Goal: Information Seeking & Learning: Learn about a topic

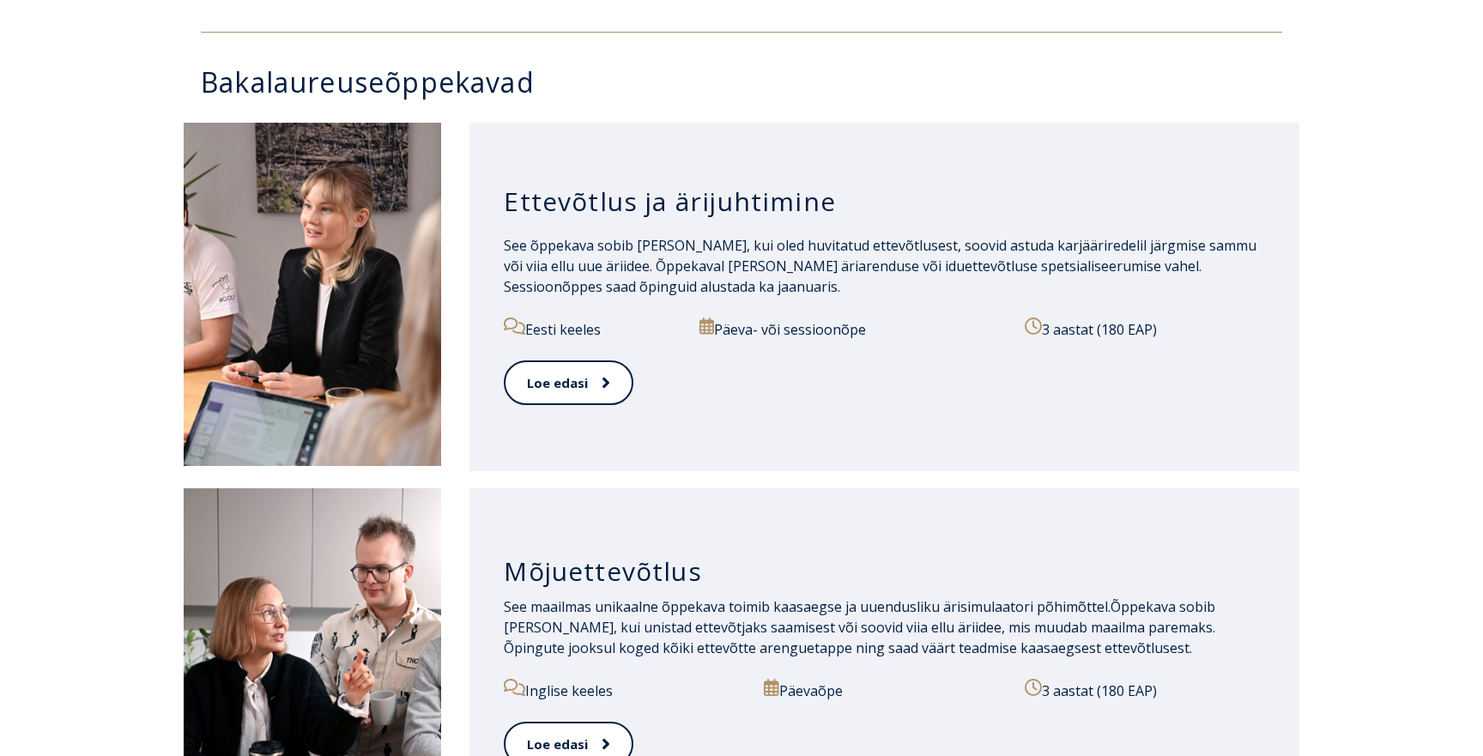
scroll to position [830, 0]
click at [579, 194] on h3 "Ettevõtlus ja ärijuhtimine" at bounding box center [884, 200] width 761 height 33
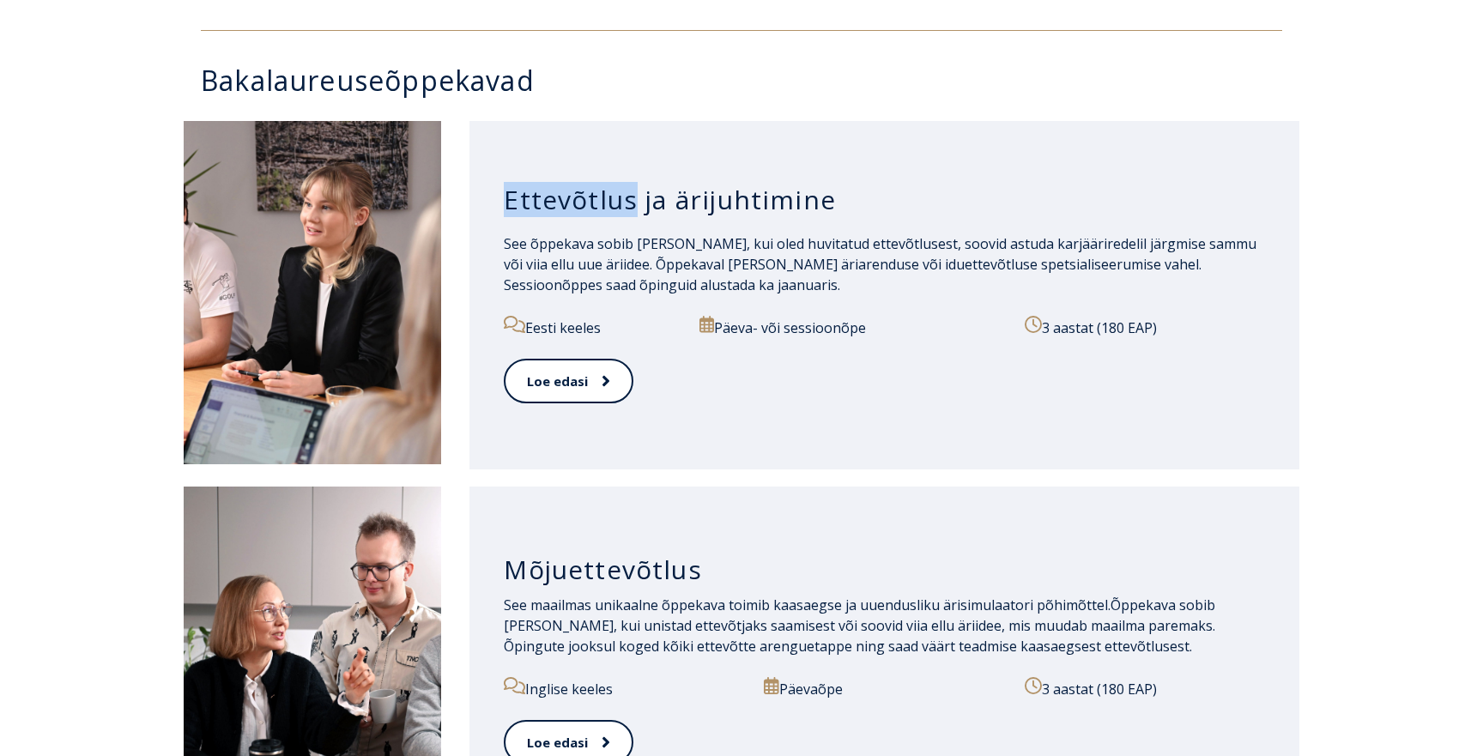
click at [579, 194] on h3 "Ettevõtlus ja ärijuhtimine" at bounding box center [884, 200] width 761 height 33
copy div "Ettevõtlus ja ärijuhtimine"
click at [646, 264] on span "See õppekava sobib Sulle, kui oled huvitatud ettevõtlusest, soovid astuda karjä…" at bounding box center [880, 264] width 753 height 60
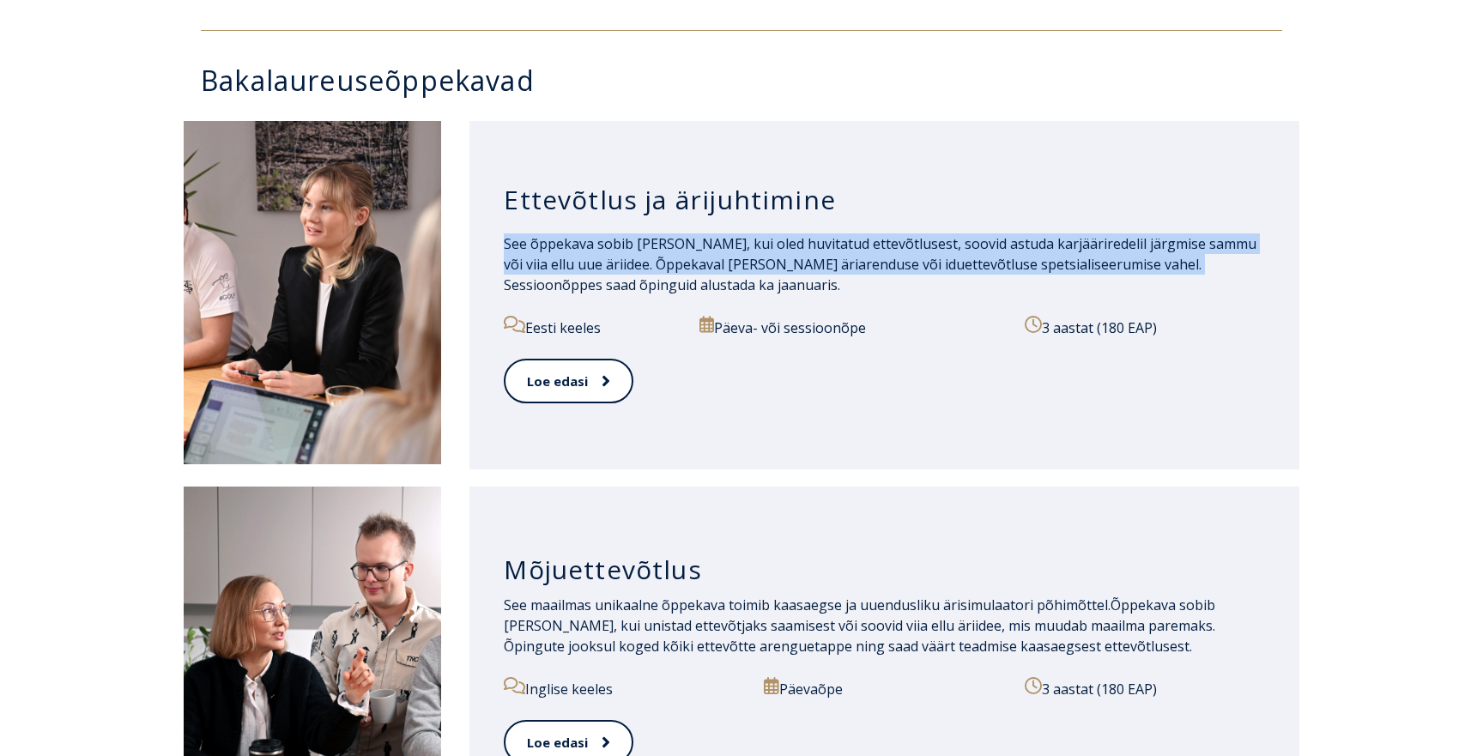
click at [646, 264] on span "See õppekava sobib Sulle, kui oled huvitatud ettevõtlusest, soovid astuda karjä…" at bounding box center [880, 264] width 753 height 60
copy span "See õppekava sobib Sulle, kui oled huvitatud ettevõtlusest, soovid astuda karjä…"
click at [777, 256] on span "See õppekava sobib Sulle, kui oled huvitatud ettevõtlusest, soovid astuda karjä…" at bounding box center [880, 264] width 753 height 60
drag, startPoint x: 785, startPoint y: 281, endPoint x: 494, endPoint y: 252, distance: 292.5
click at [494, 252] on div "Ettevõtlus ja ärijuhtimine See õppekava sobib Sulle, kui oled huvitatud ettevõt…" at bounding box center [885, 295] width 830 height 349
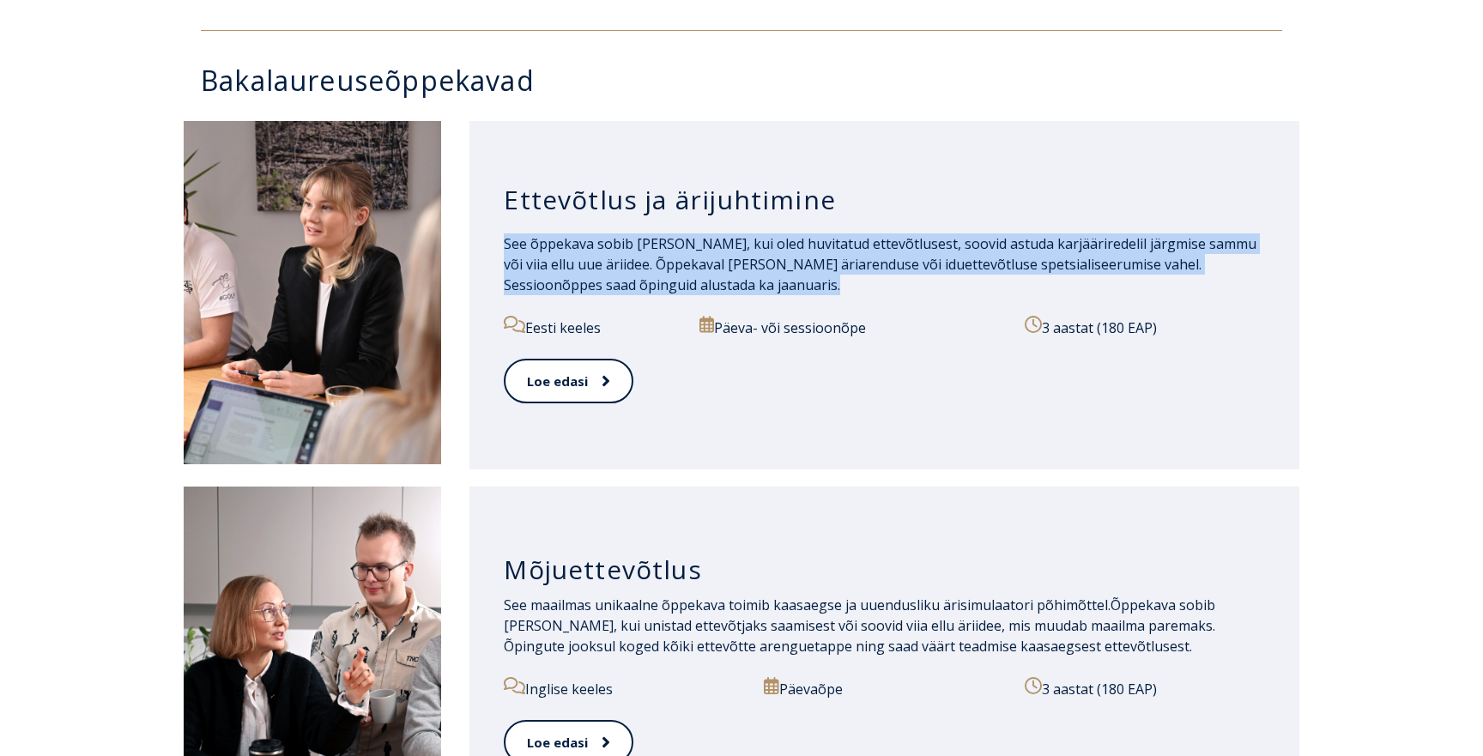
click at [842, 259] on span "See õppekava sobib Sulle, kui oled huvitatud ettevõtlusest, soovid astuda karjä…" at bounding box center [880, 264] width 753 height 60
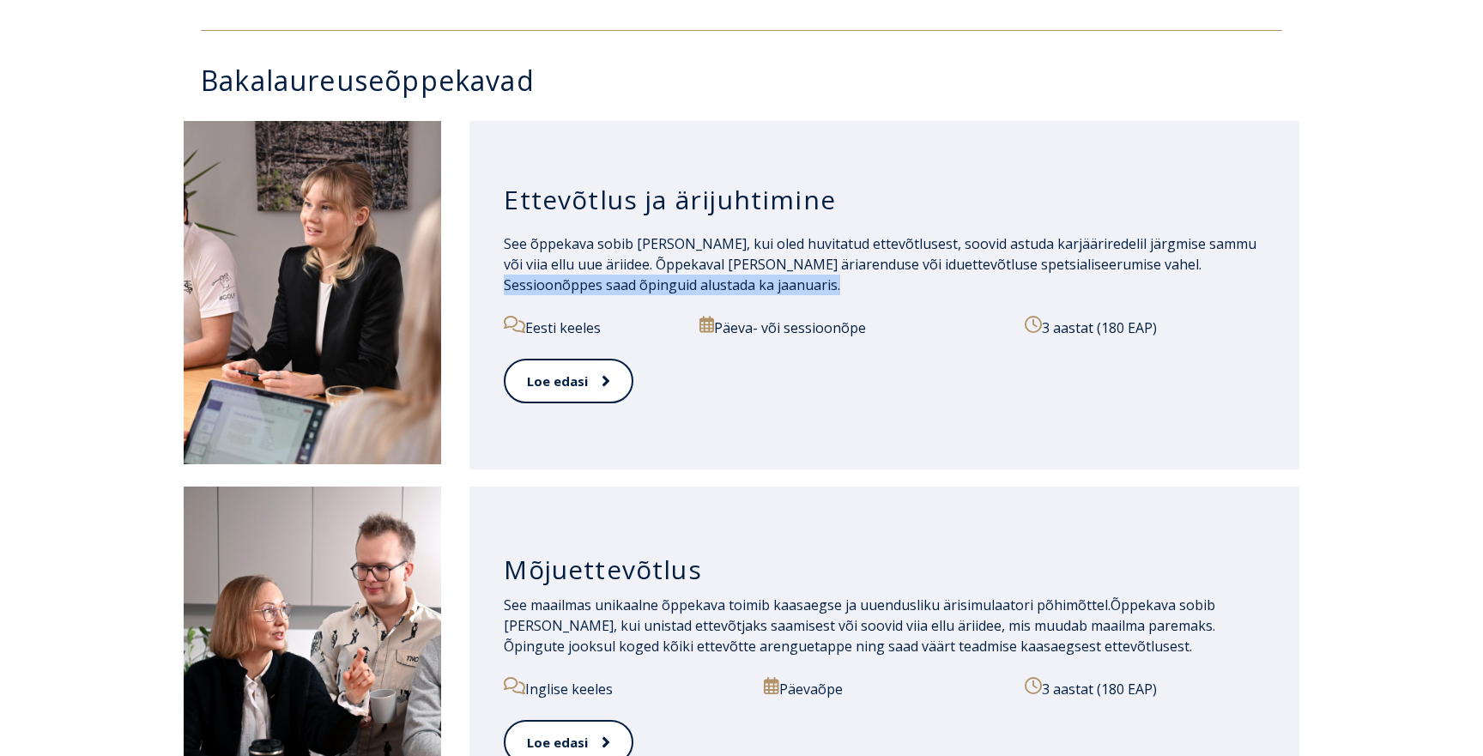
drag, startPoint x: 852, startPoint y: 292, endPoint x: 476, endPoint y: 284, distance: 376.1
click at [476, 284] on div "Ettevõtlus ja ärijuhtimine See õppekava sobib Sulle, kui oled huvitatud ettevõt…" at bounding box center [885, 295] width 830 height 349
copy span "Sessioonõppes saad õpinguid alustada ka jaanuaris."
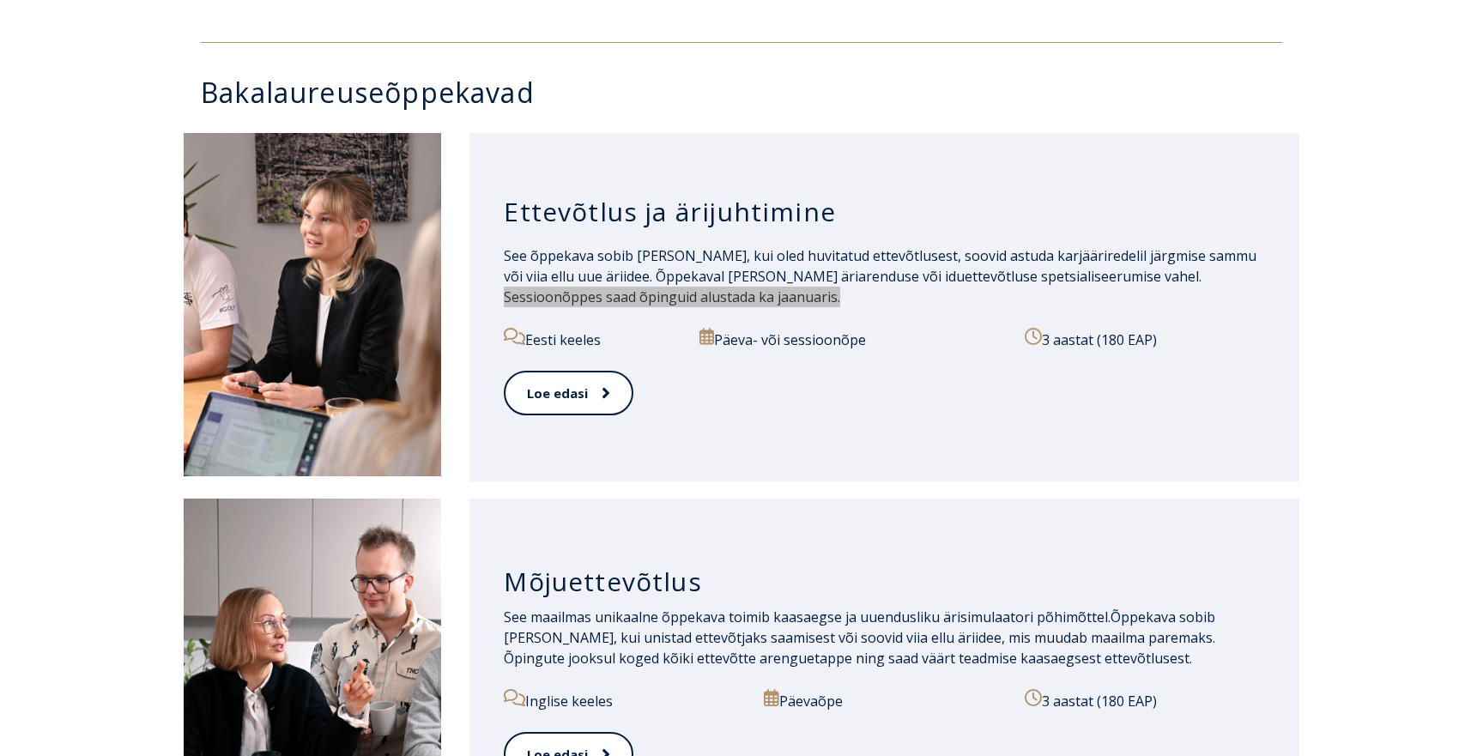
scroll to position [817, 0]
drag, startPoint x: 1131, startPoint y: 339, endPoint x: 1045, endPoint y: 343, distance: 86.8
click at [1045, 343] on p "3 aastat (180 EAP)" at bounding box center [1145, 340] width 240 height 22
drag, startPoint x: 1065, startPoint y: 341, endPoint x: 1178, endPoint y: 340, distance: 112.5
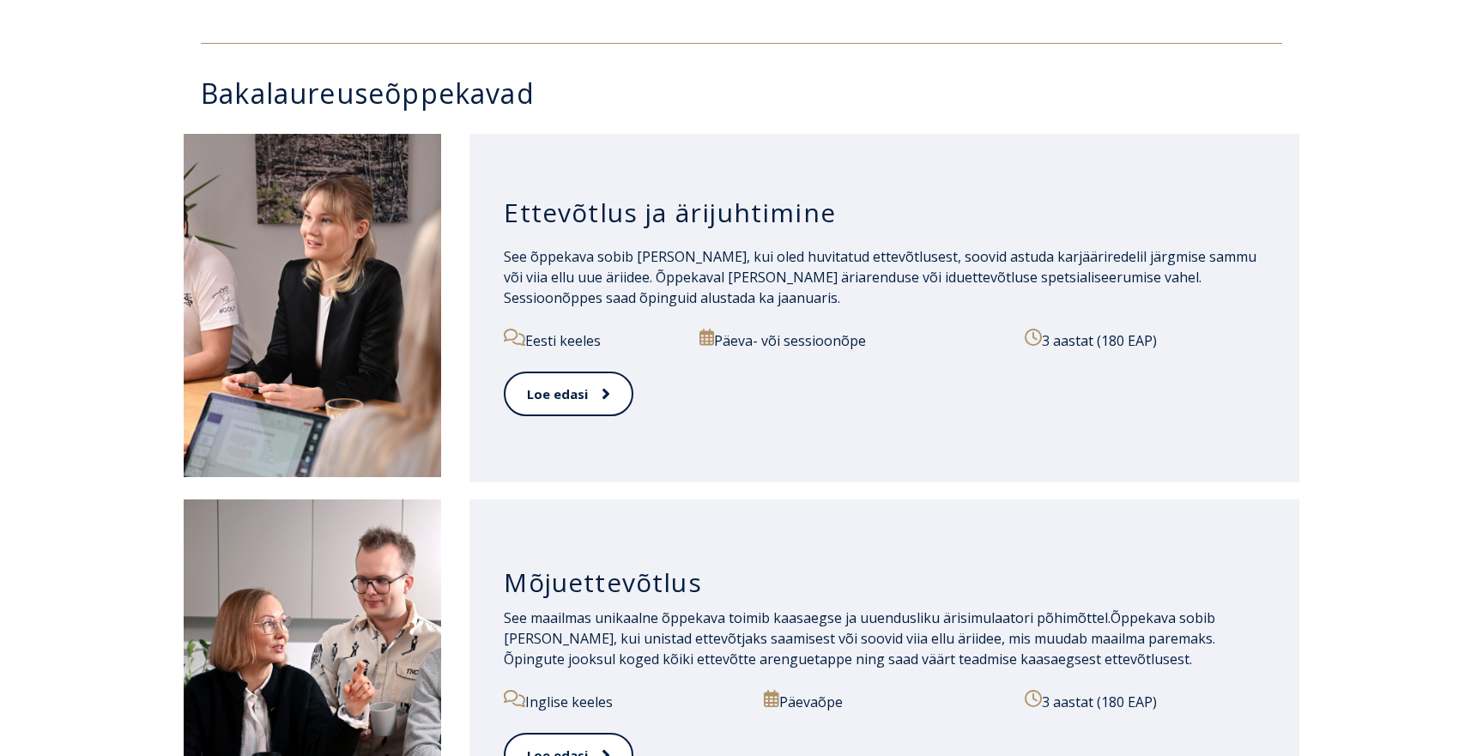
click at [1178, 340] on p "3 aastat (180 EAP)" at bounding box center [1145, 340] width 240 height 22
copy p "3 aastat (180 EAP)"
drag, startPoint x: 550, startPoint y: 344, endPoint x: 537, endPoint y: 345, distance: 13.8
click at [537, 345] on p "Eesti keeles" at bounding box center [592, 340] width 176 height 22
copy p "Eesti keeles"
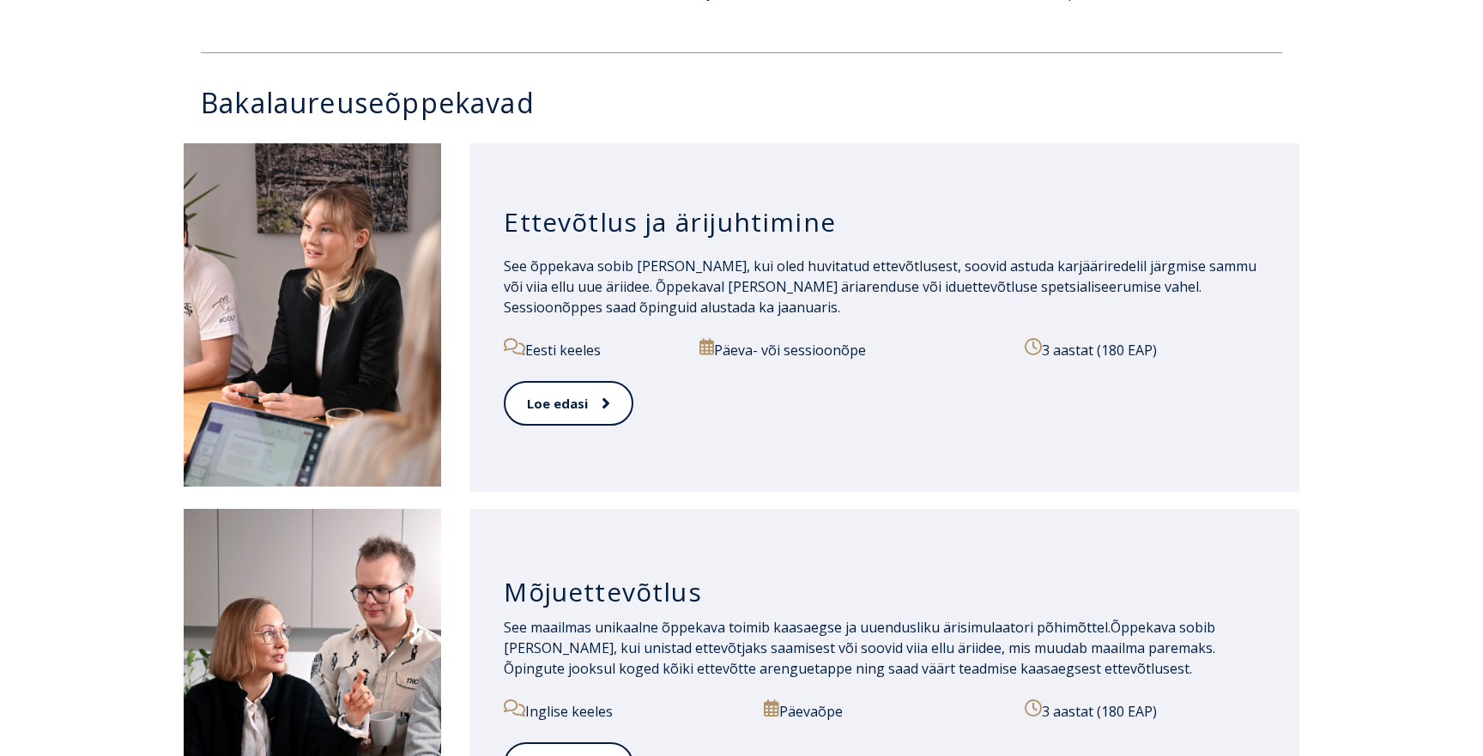
scroll to position [799, 0]
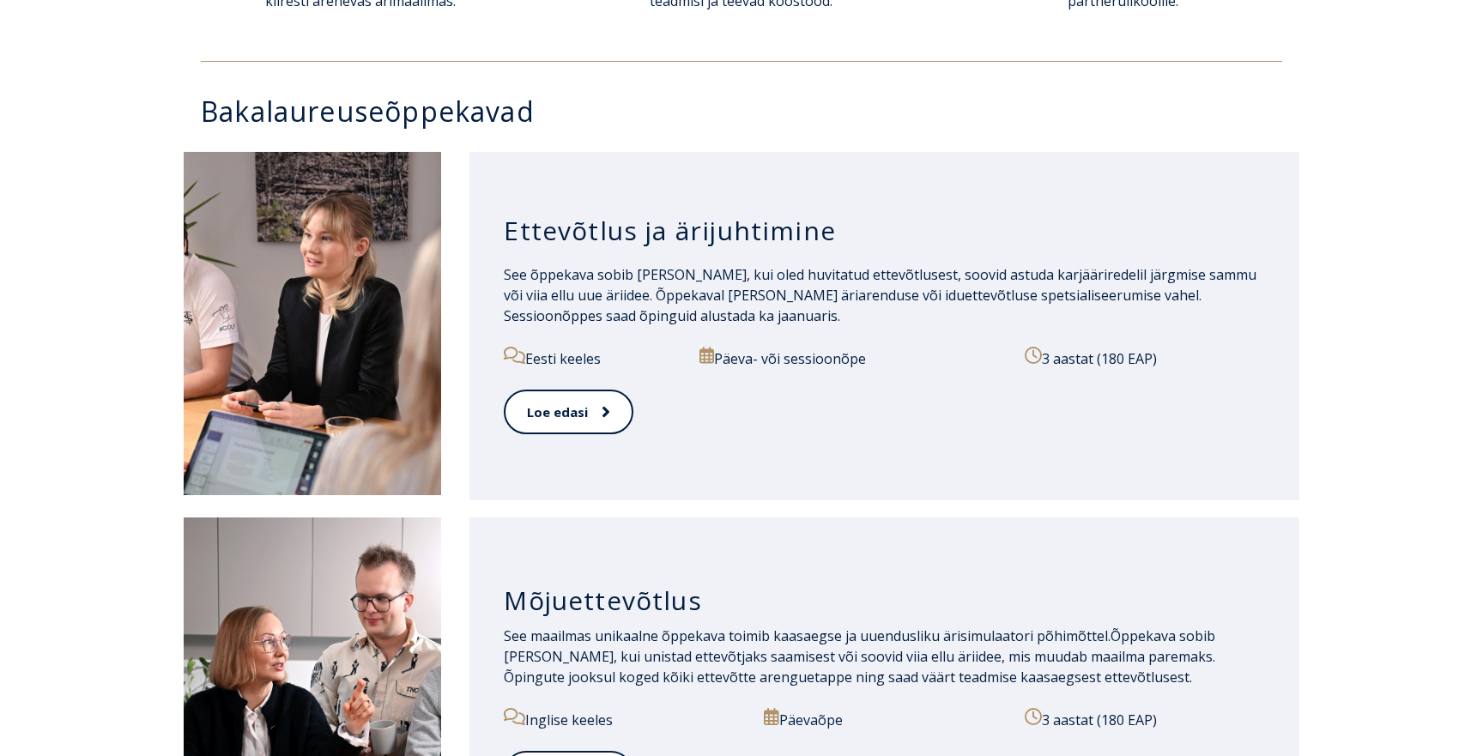
click at [653, 217] on h3 "Ettevõtlus ja ärijuhtimine" at bounding box center [884, 231] width 761 height 33
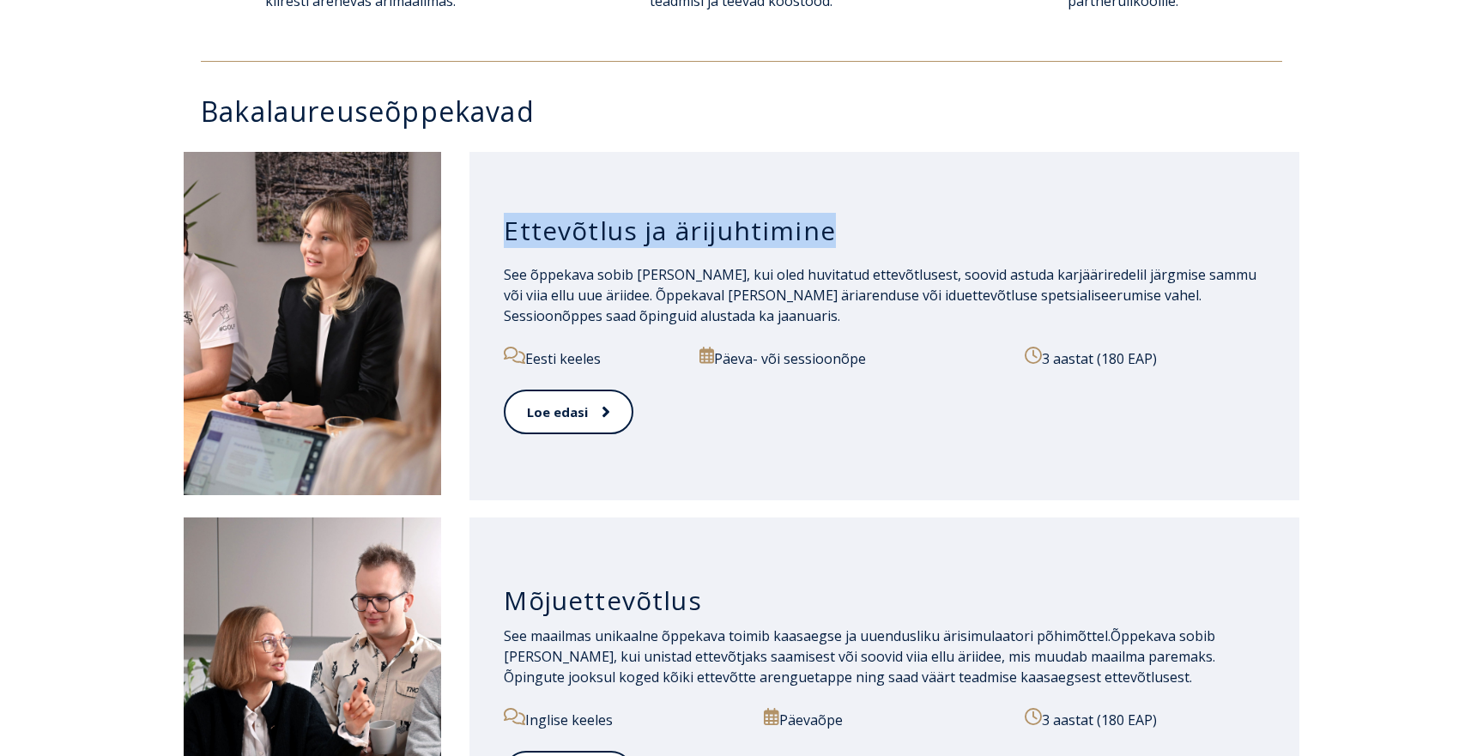
click at [653, 217] on h3 "Ettevõtlus ja ärijuhtimine" at bounding box center [884, 231] width 761 height 33
copy div "Ettevõtlus ja ärijuhtimine"
click at [811, 308] on span "See õppekava sobib Sulle, kui oled huvitatud ettevõtlusest, soovid astuda karjä…" at bounding box center [880, 295] width 753 height 60
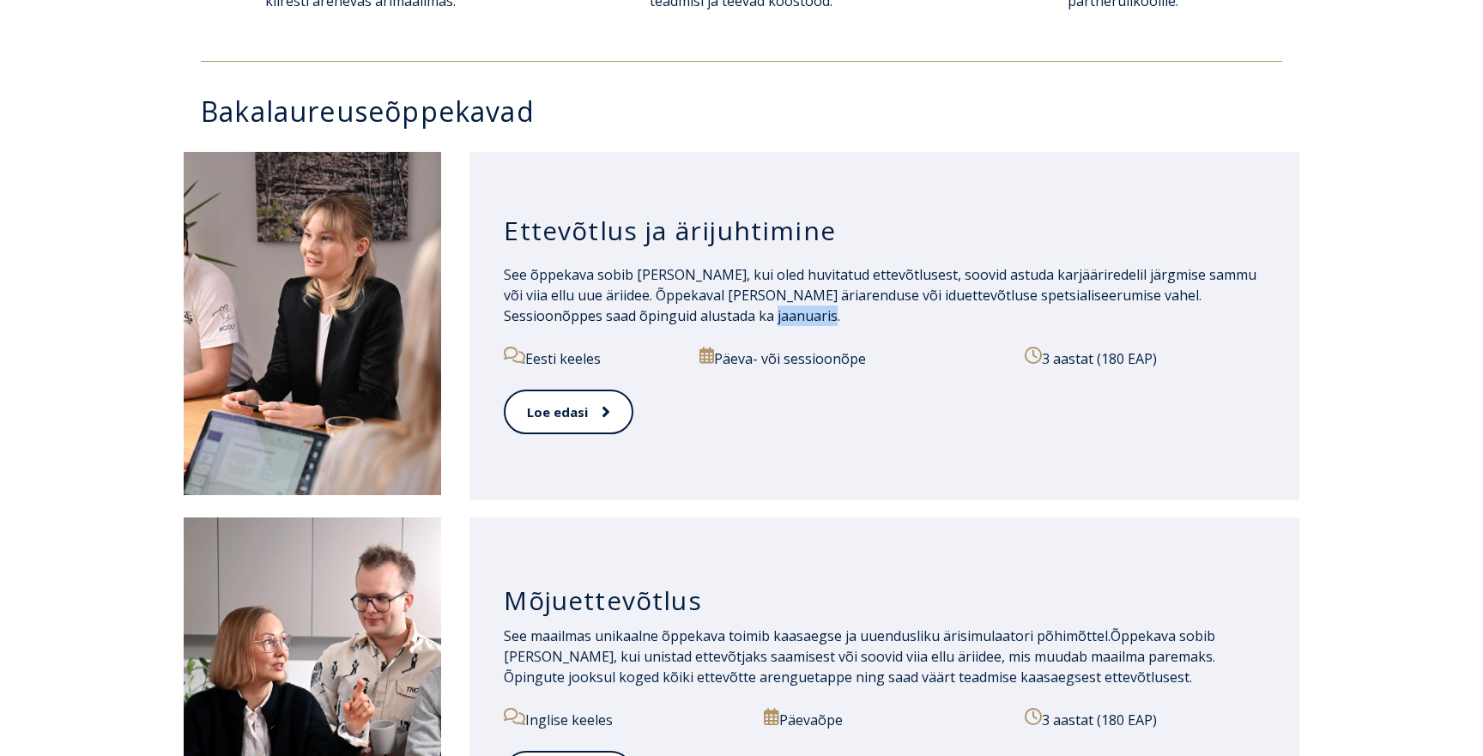
click at [811, 308] on span "See õppekava sobib Sulle, kui oled huvitatud ettevõtlusest, soovid astuda karjä…" at bounding box center [880, 295] width 753 height 60
click at [774, 287] on span "See õppekava sobib Sulle, kui oled huvitatud ettevõtlusest, soovid astuda karjä…" at bounding box center [880, 295] width 753 height 60
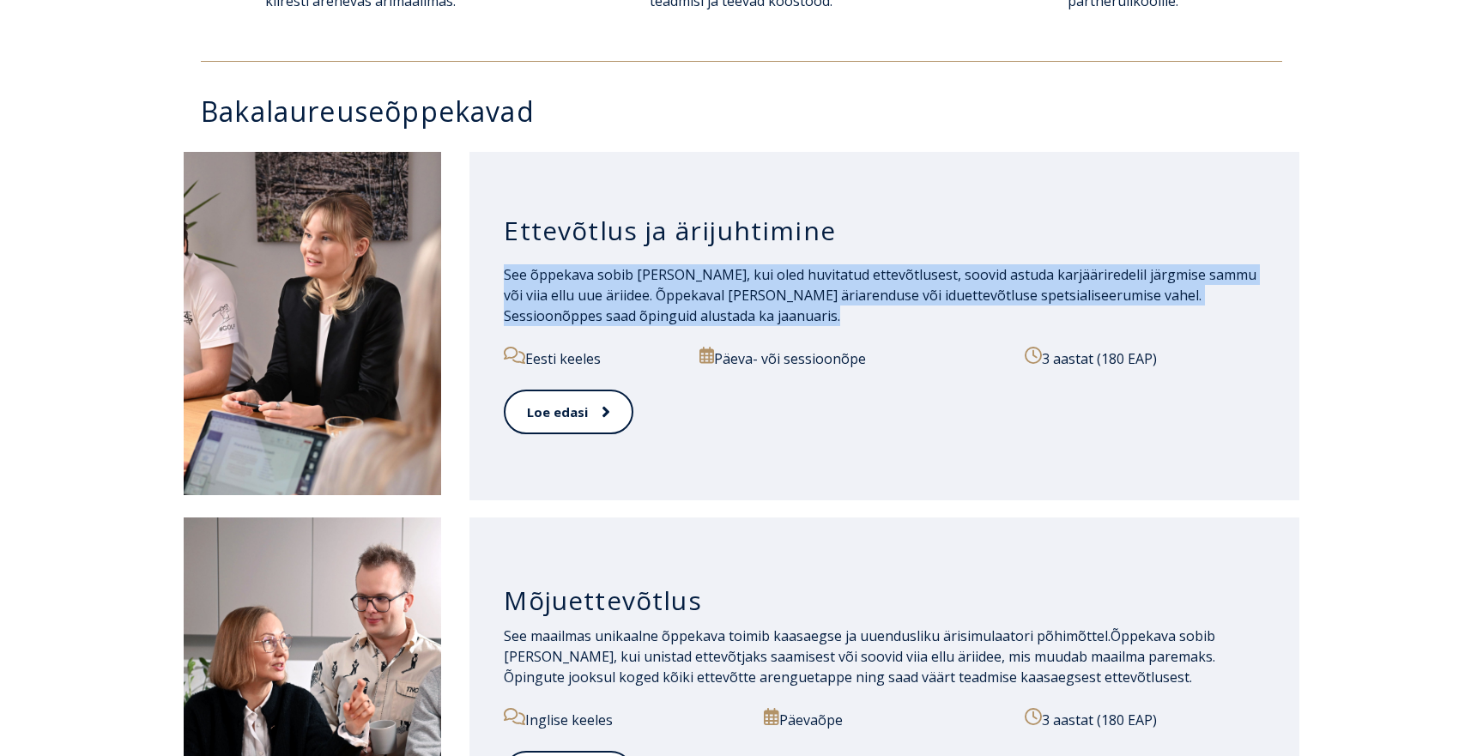
drag, startPoint x: 840, startPoint y: 316, endPoint x: 505, endPoint y: 279, distance: 337.7
click at [505, 279] on p "See õppekava sobib Sulle, kui oled huvitatud ettevõtlusest, soovid astuda karjä…" at bounding box center [884, 295] width 761 height 62
copy span "See õppekava sobib Sulle, kui oled huvitatud ettevõtlusest, soovid astuda karjä…"
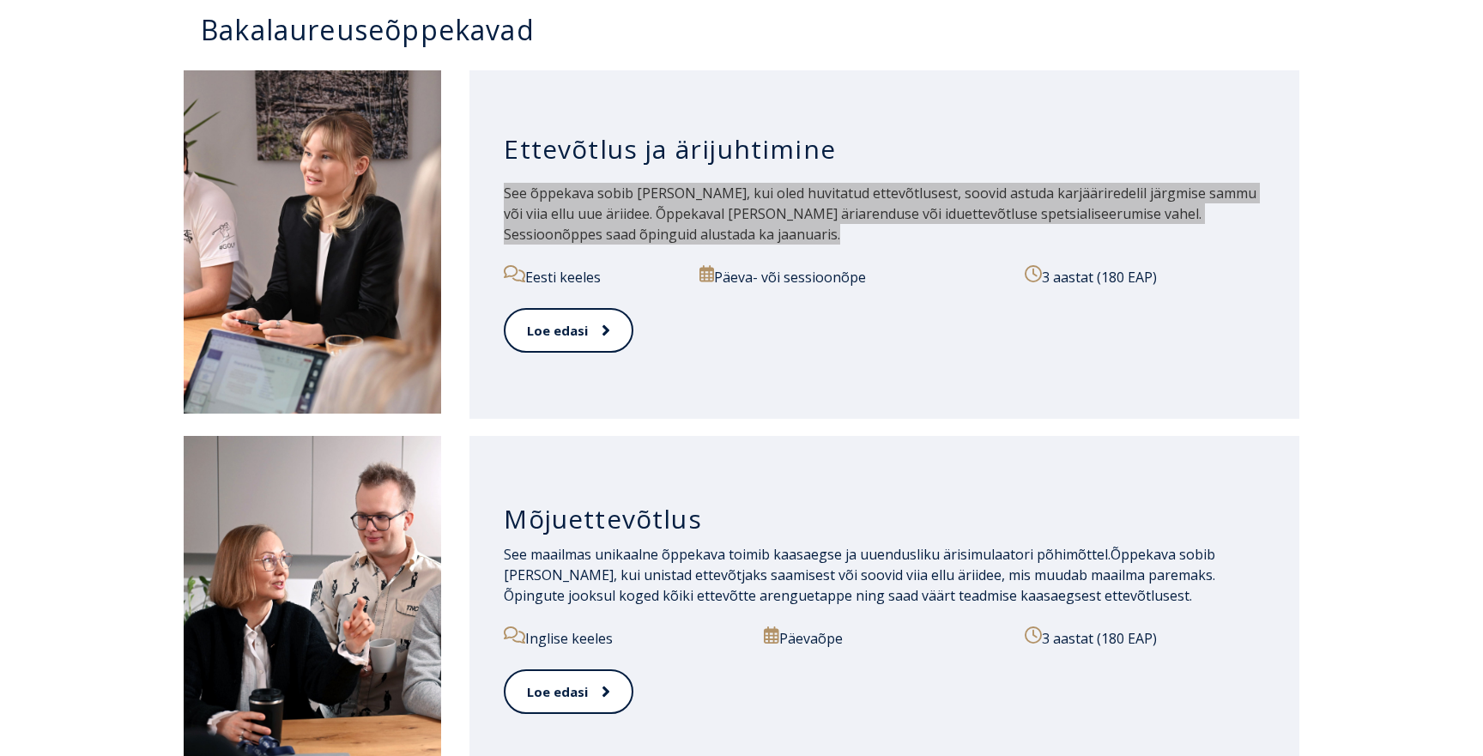
scroll to position [858, 0]
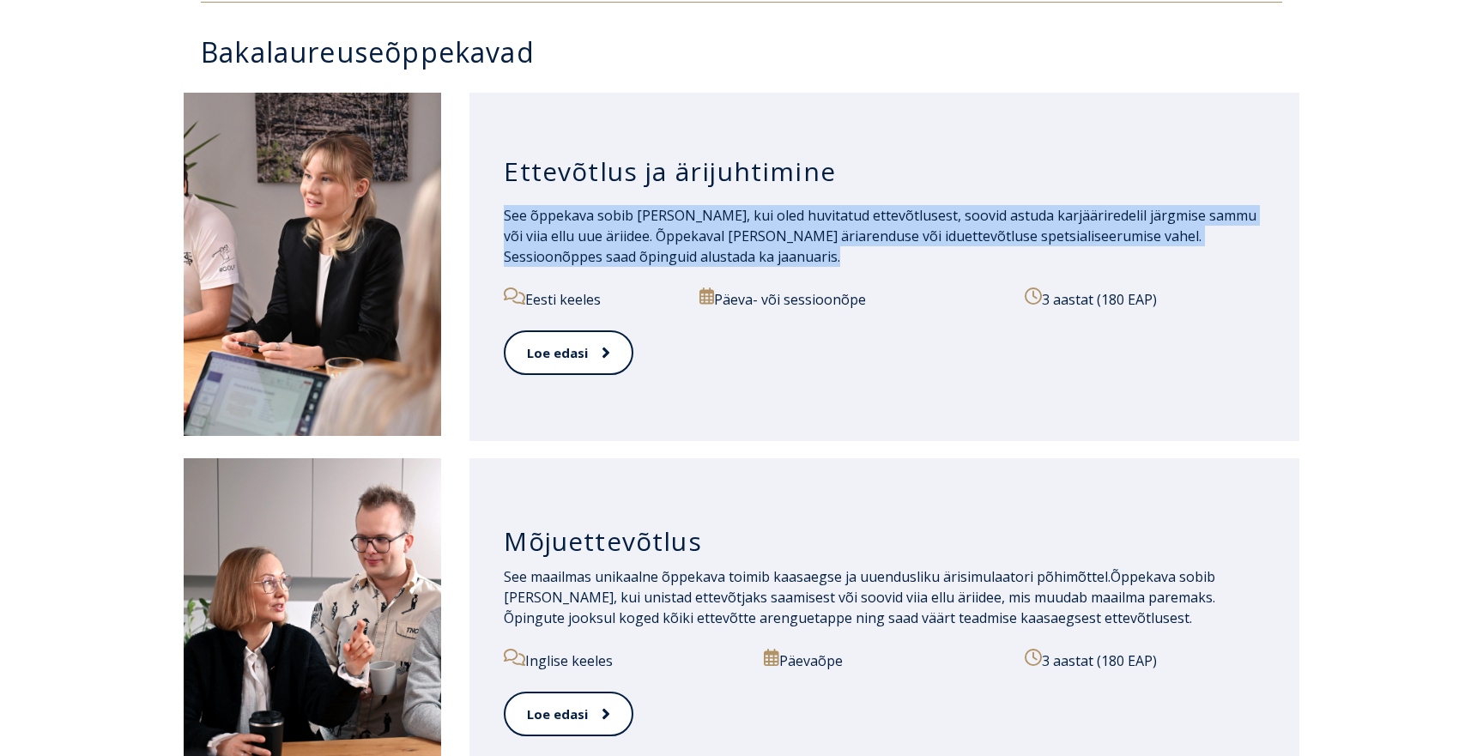
drag, startPoint x: 1180, startPoint y: 300, endPoint x: 1053, endPoint y: 304, distance: 127.1
click at [1053, 304] on p "3 aastat (180 EAP)" at bounding box center [1145, 299] width 240 height 22
copy p "3 aastat (180 EAP)"
drag, startPoint x: 625, startPoint y: 299, endPoint x: 527, endPoint y: 298, distance: 97.9
click at [527, 298] on p "Eesti keeles" at bounding box center [592, 299] width 176 height 22
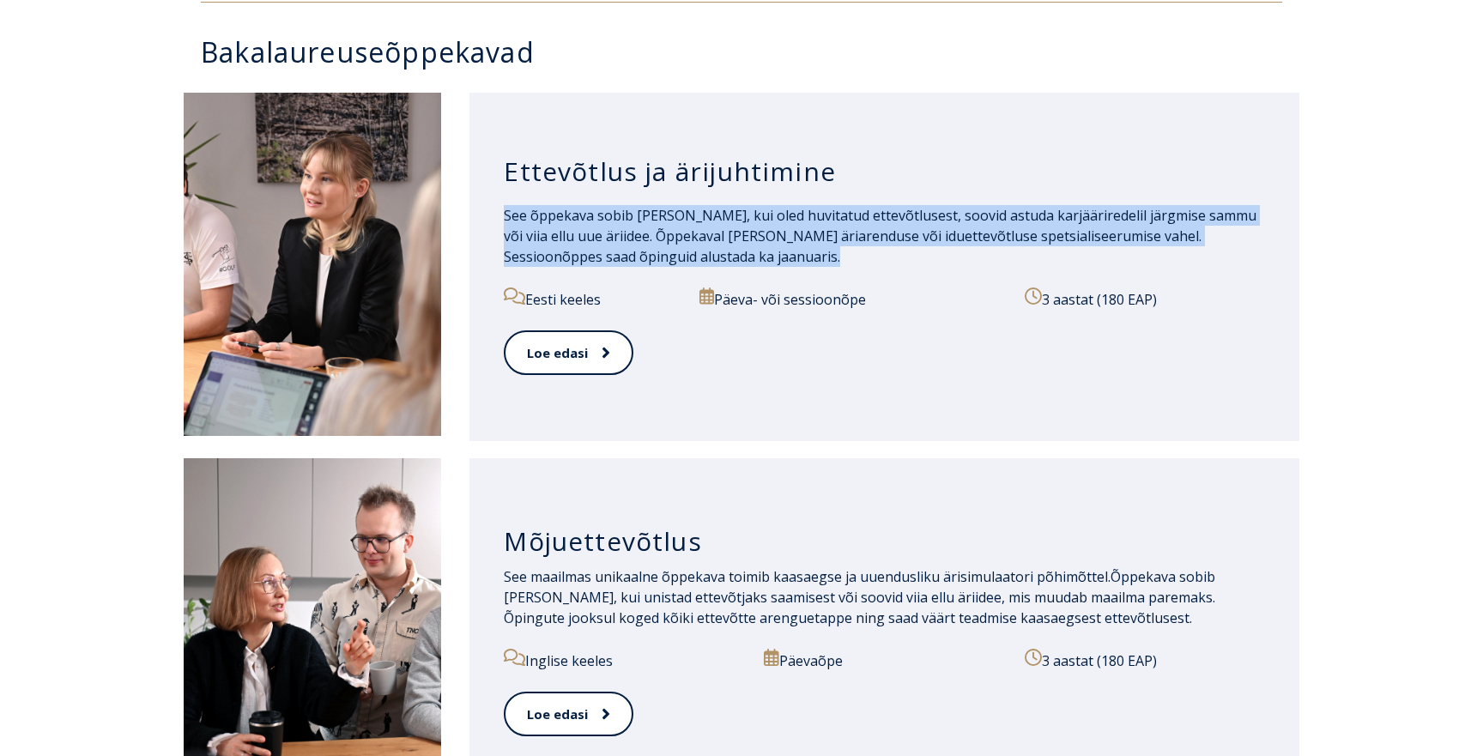
copy p "Eesti keeles"
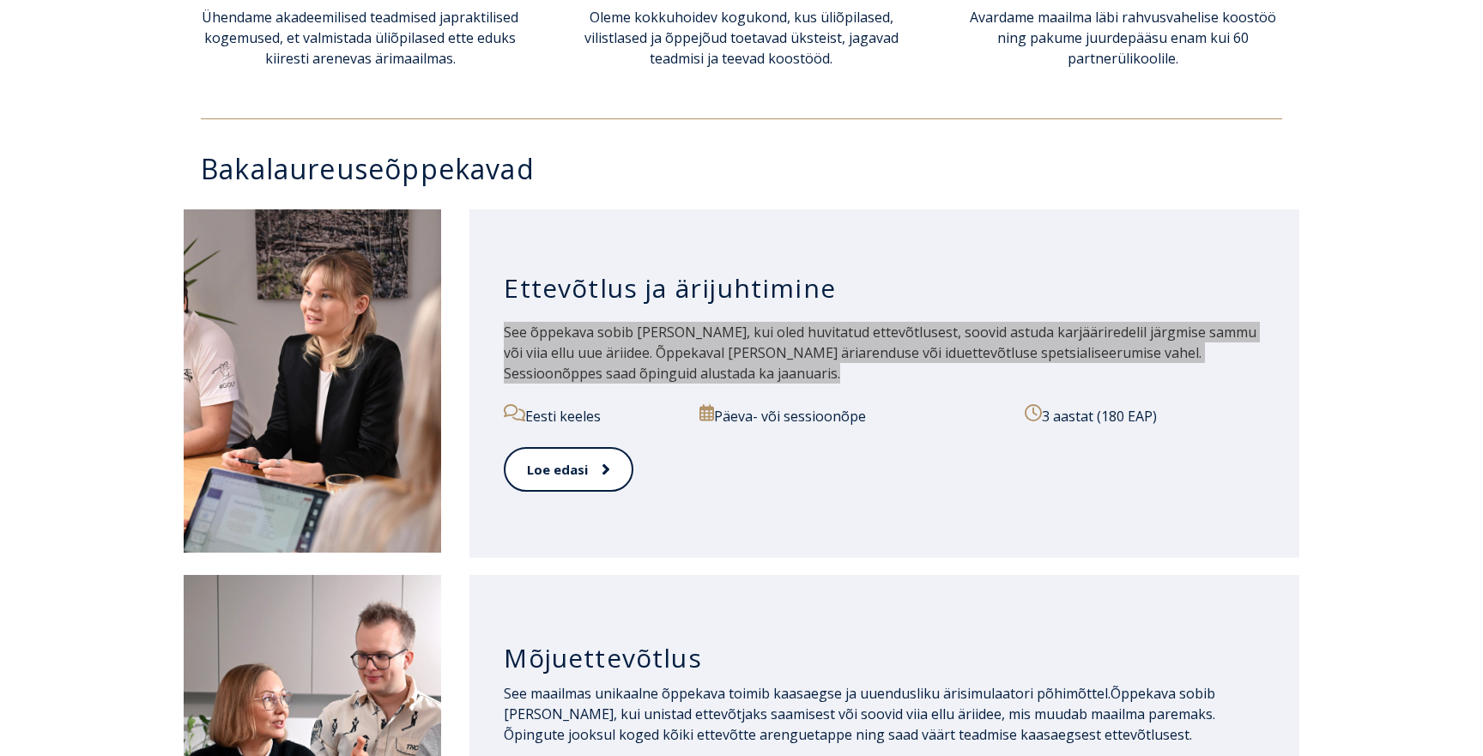
scroll to position [828, 0]
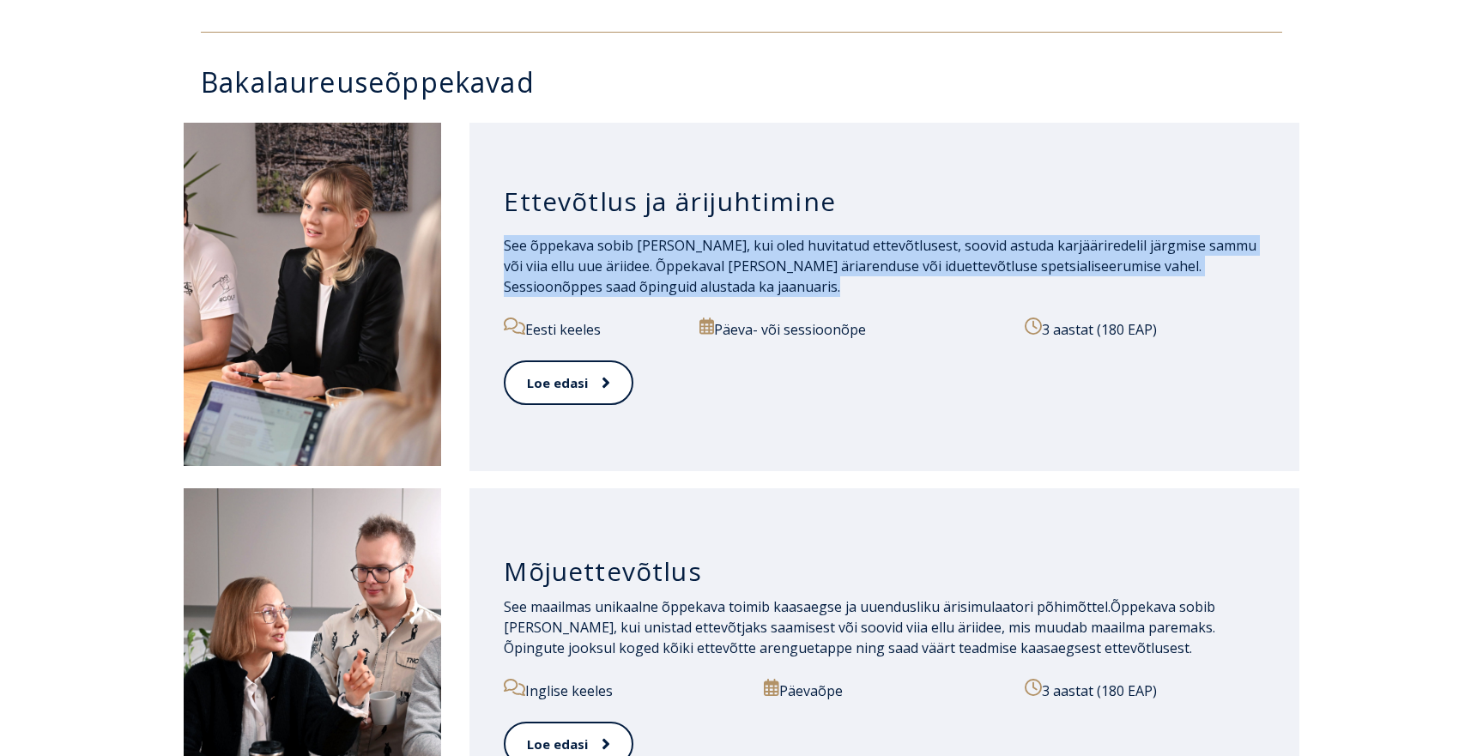
click at [597, 569] on h3 "Mõjuettevõtlus" at bounding box center [884, 571] width 761 height 33
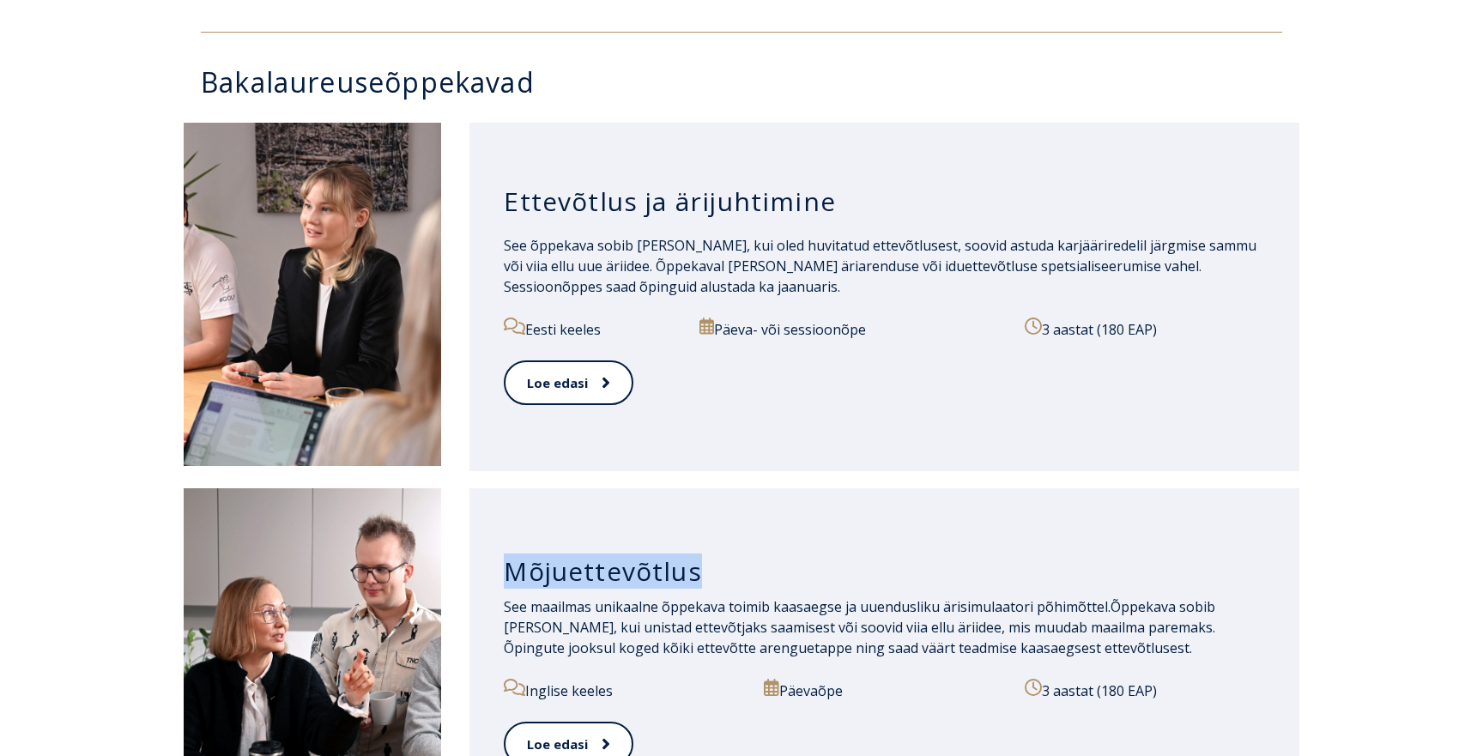
click at [597, 569] on h3 "Mõjuettevõtlus" at bounding box center [884, 571] width 761 height 33
copy h3 "Mõjuettevõtlus"
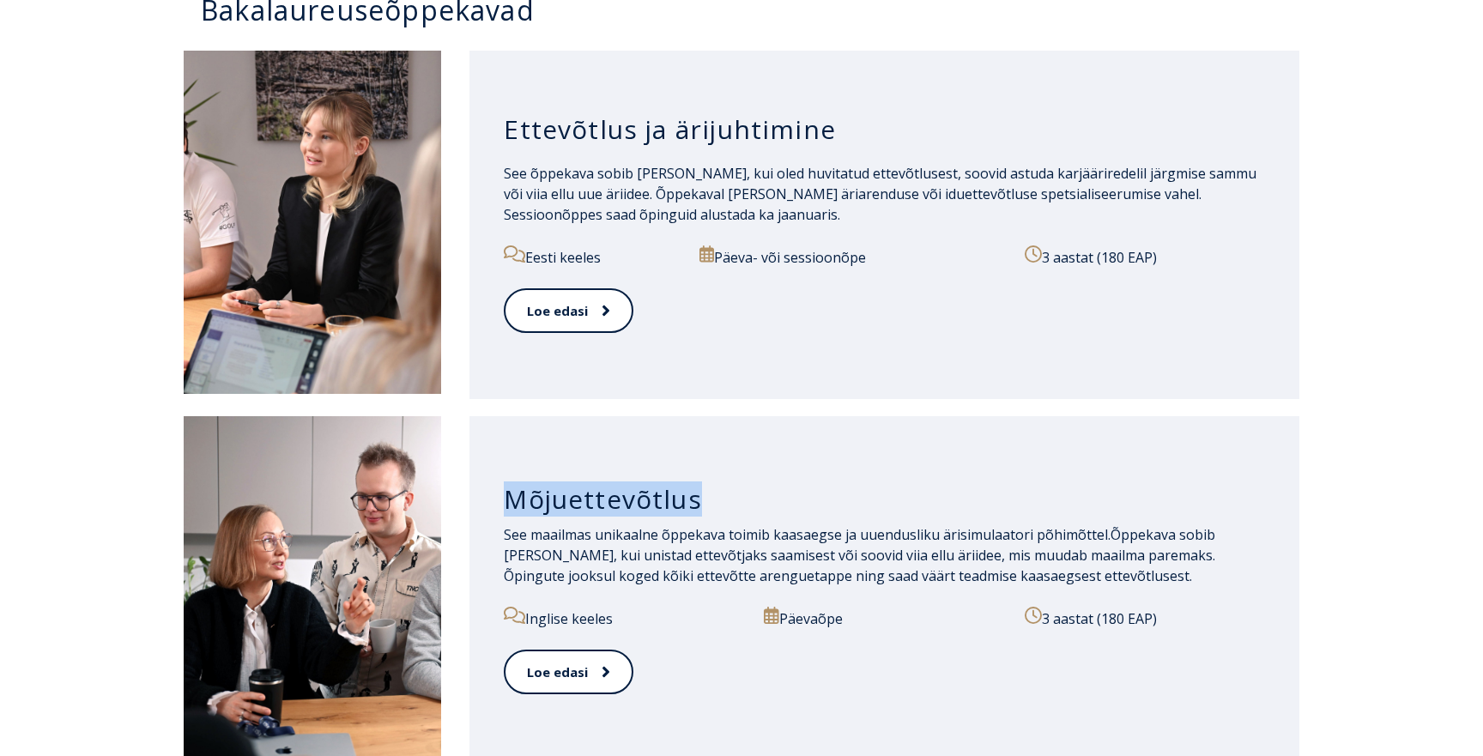
click at [628, 543] on span "See maailmas unikaalne õppekava toimib kaasaegse ja uuendusliku ärisimulaatori …" at bounding box center [807, 534] width 607 height 19
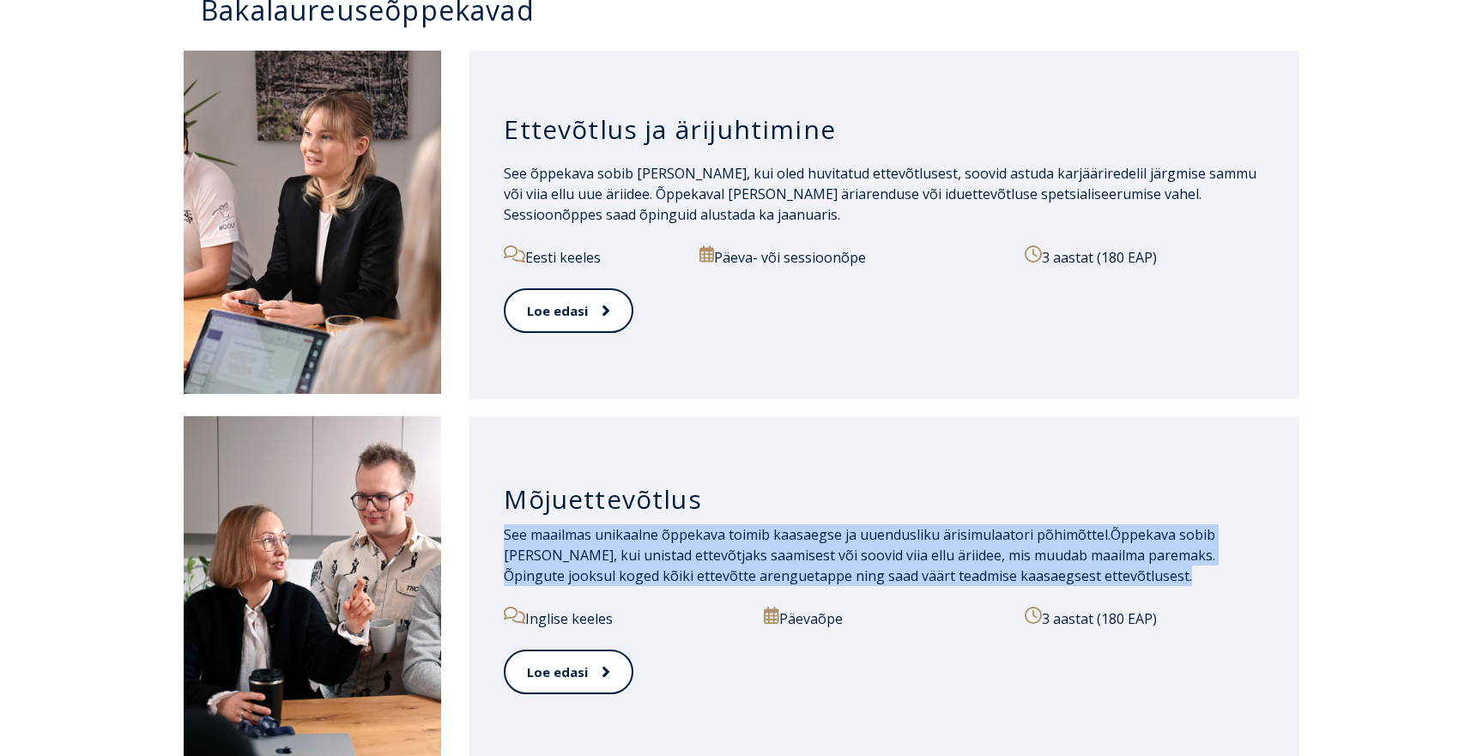
click at [628, 543] on span "See maailmas unikaalne õppekava toimib kaasaegse ja uuendusliku ärisimulaatori …" at bounding box center [807, 534] width 607 height 19
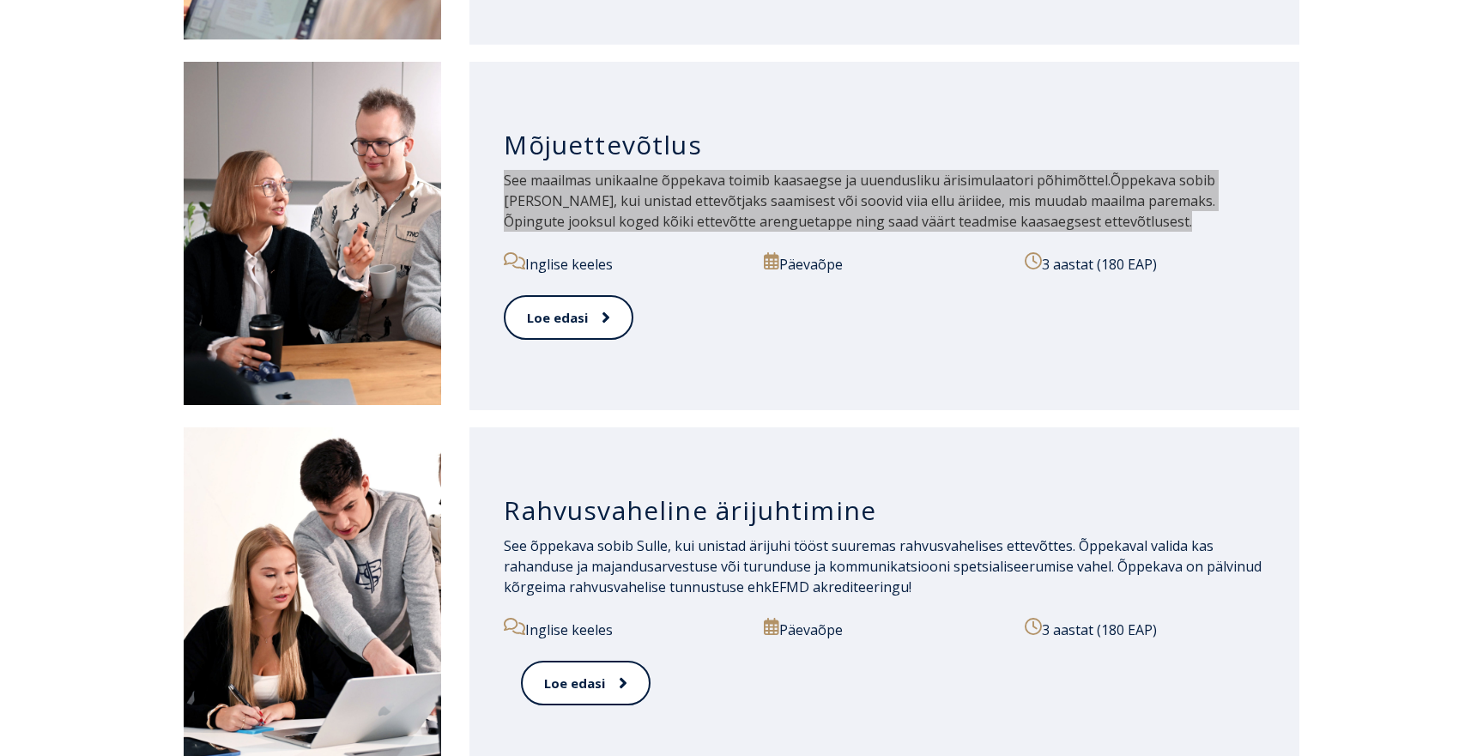
scroll to position [1141, 0]
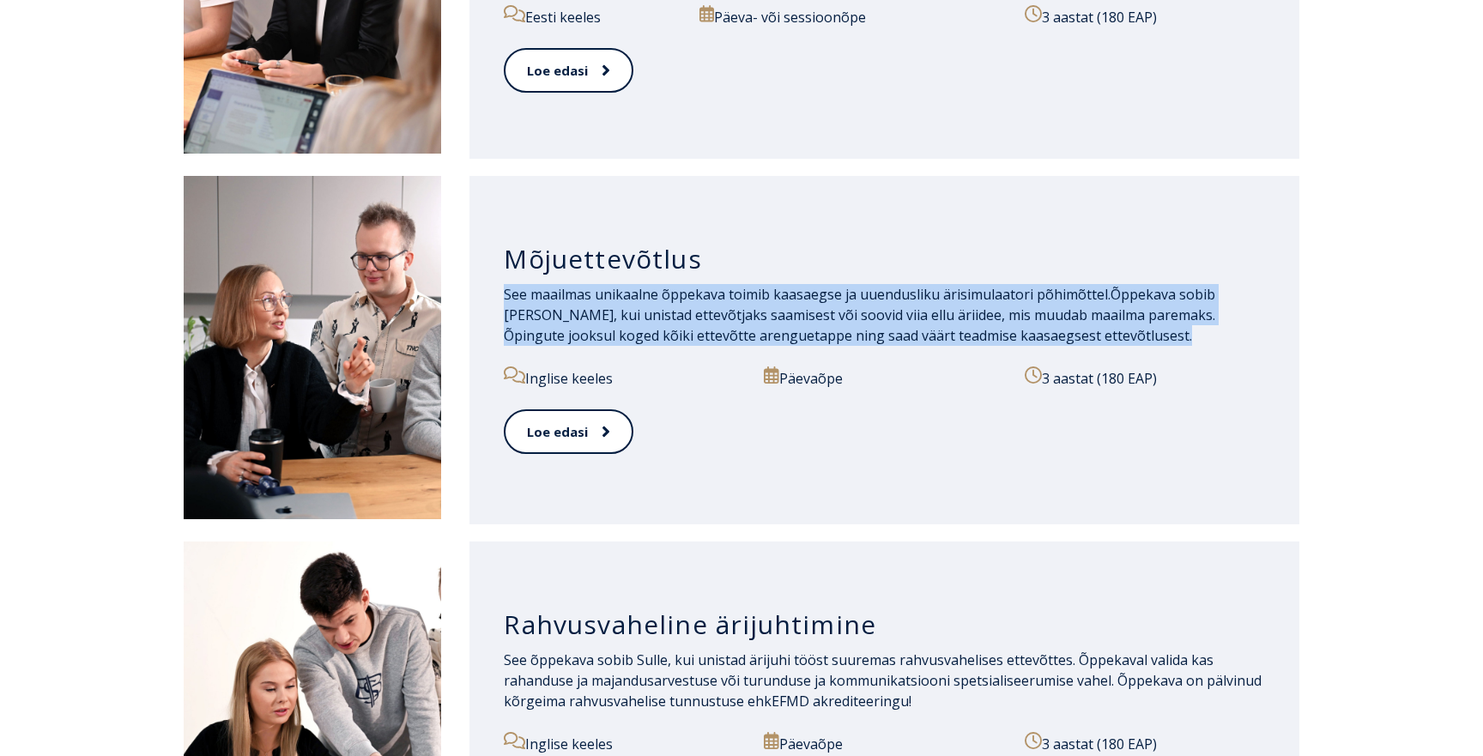
drag, startPoint x: 540, startPoint y: 377, endPoint x: 636, endPoint y: 375, distance: 96.2
click at [636, 375] on p "Inglise keeles" at bounding box center [624, 378] width 240 height 22
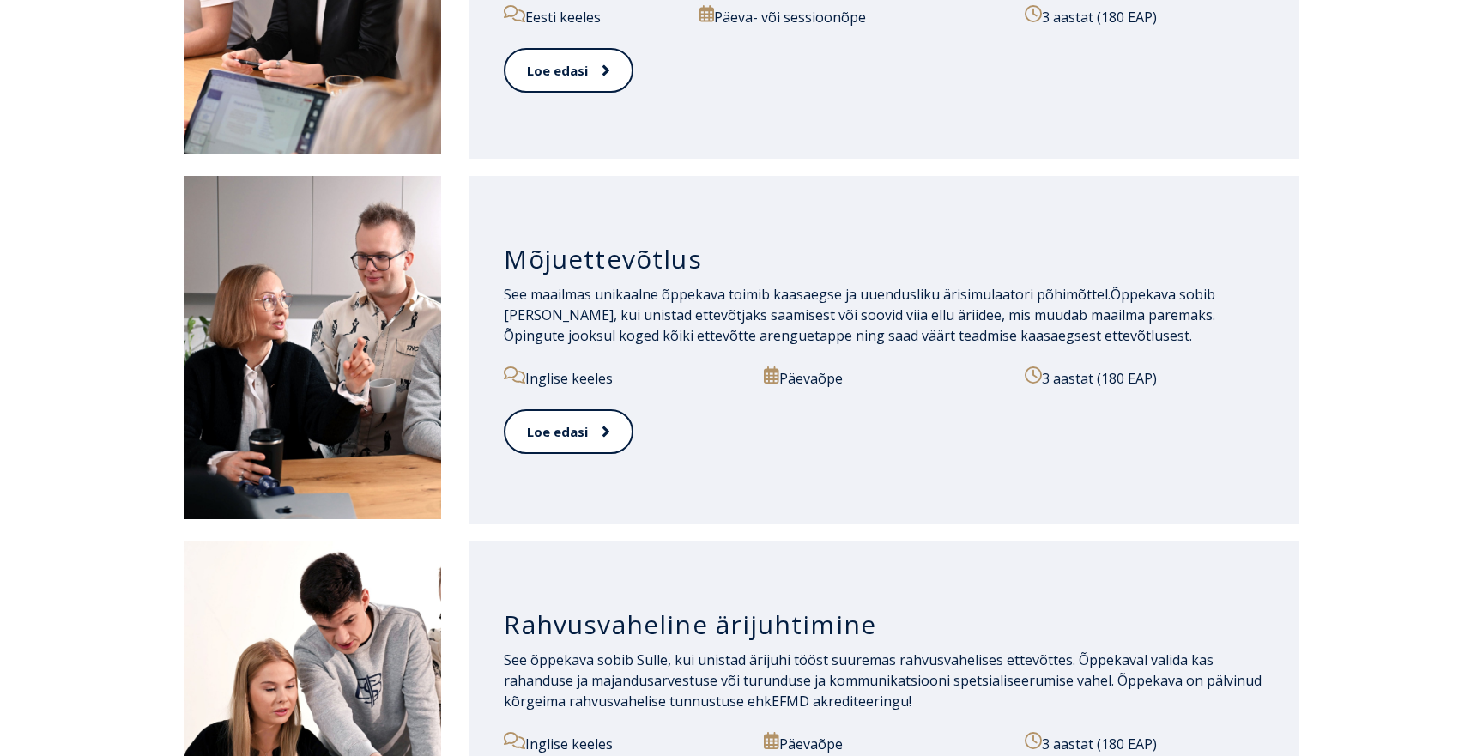
drag, startPoint x: 636, startPoint y: 375, endPoint x: 626, endPoint y: 376, distance: 10.3
click at [636, 375] on p "Inglise keeles" at bounding box center [624, 378] width 240 height 22
drag, startPoint x: 626, startPoint y: 376, endPoint x: 531, endPoint y: 379, distance: 95.3
click at [531, 379] on p "Inglise keeles" at bounding box center [624, 378] width 240 height 22
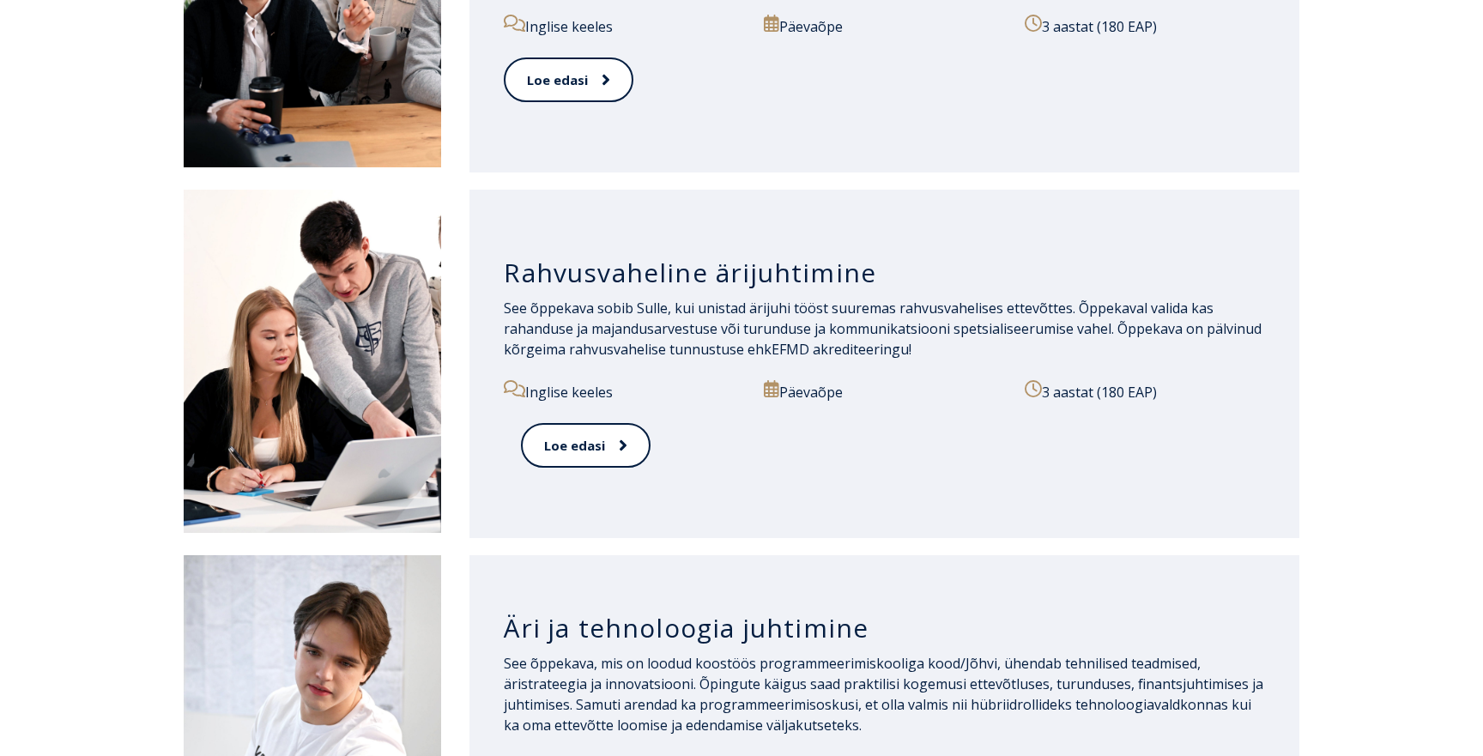
scroll to position [1516, 0]
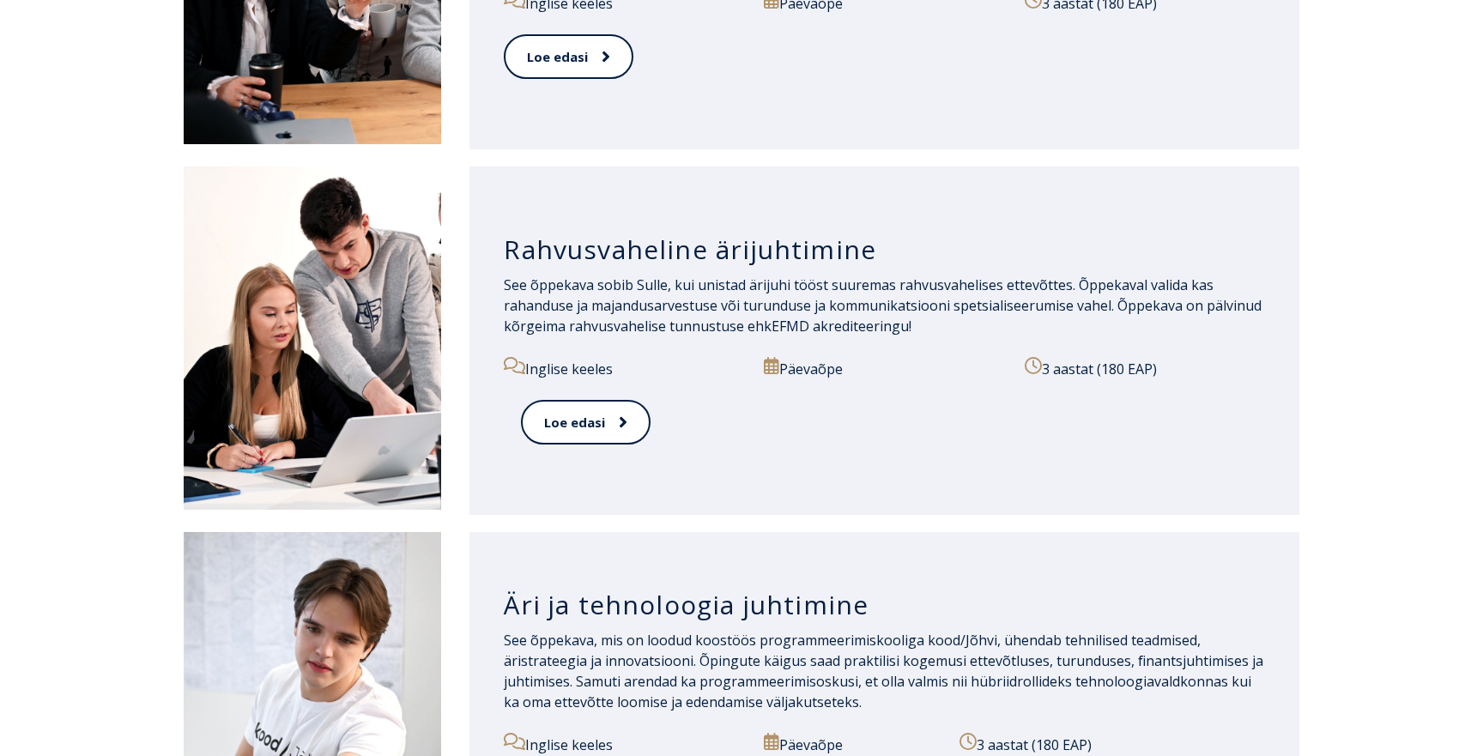
click at [637, 244] on h3 "Rahvusvaheline ärijuhtimine" at bounding box center [884, 249] width 761 height 33
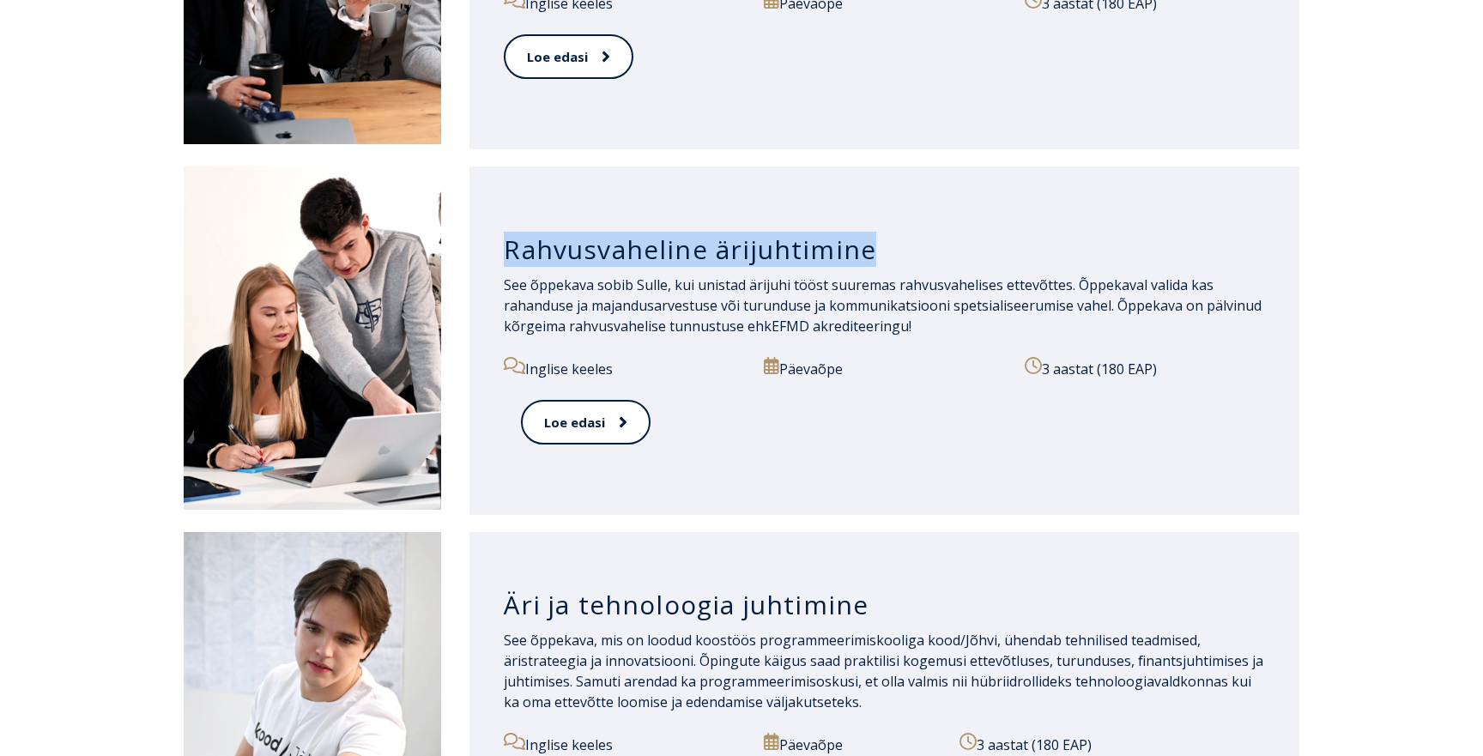
click at [637, 244] on h3 "Rahvusvaheline ärijuhtimine" at bounding box center [884, 249] width 761 height 33
click at [789, 288] on span "See õppekava sobib Sulle, kui unistad ärijuhi tööst suuremas rahvusvahelises et…" at bounding box center [883, 306] width 758 height 60
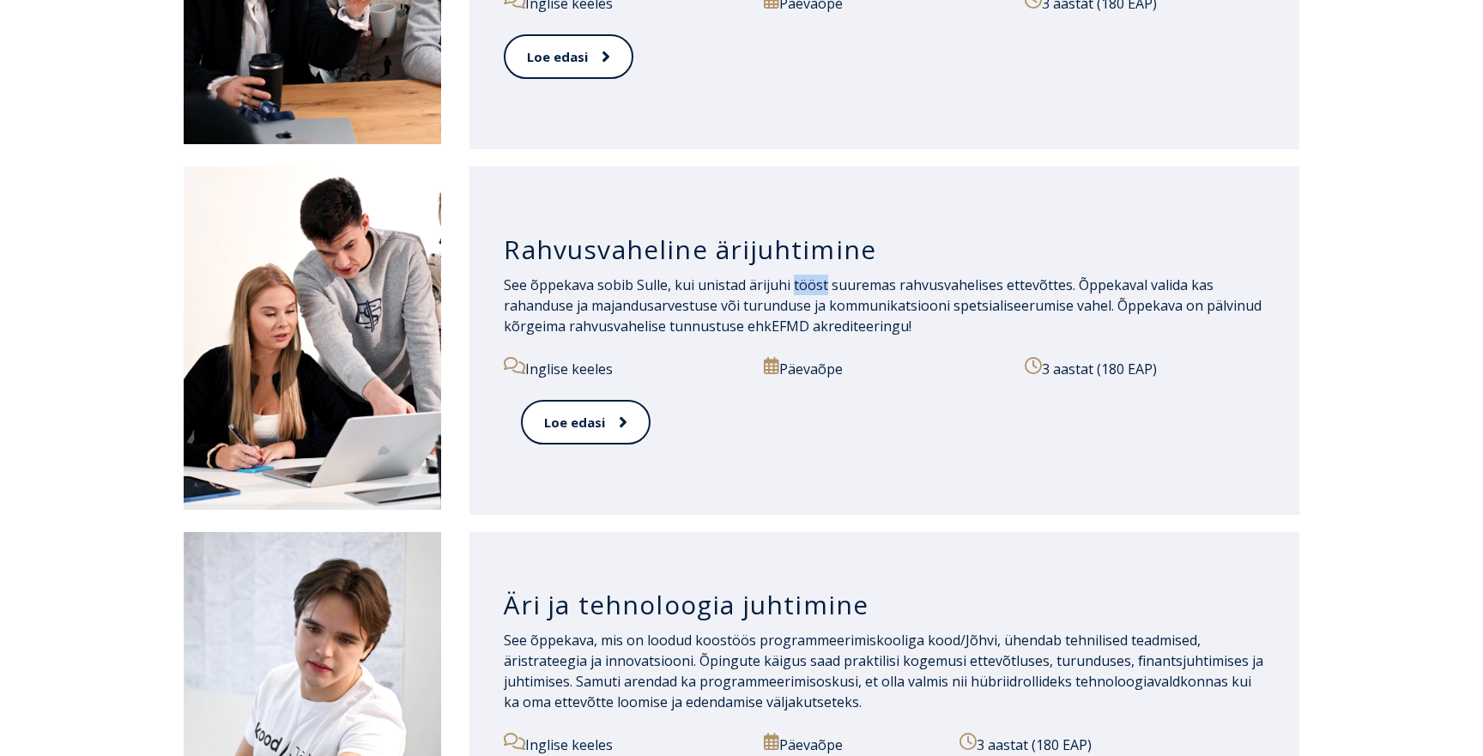
click at [789, 288] on span "See õppekava sobib Sulle, kui unistad ärijuhi tööst suuremas rahvusvahelises et…" at bounding box center [883, 306] width 758 height 60
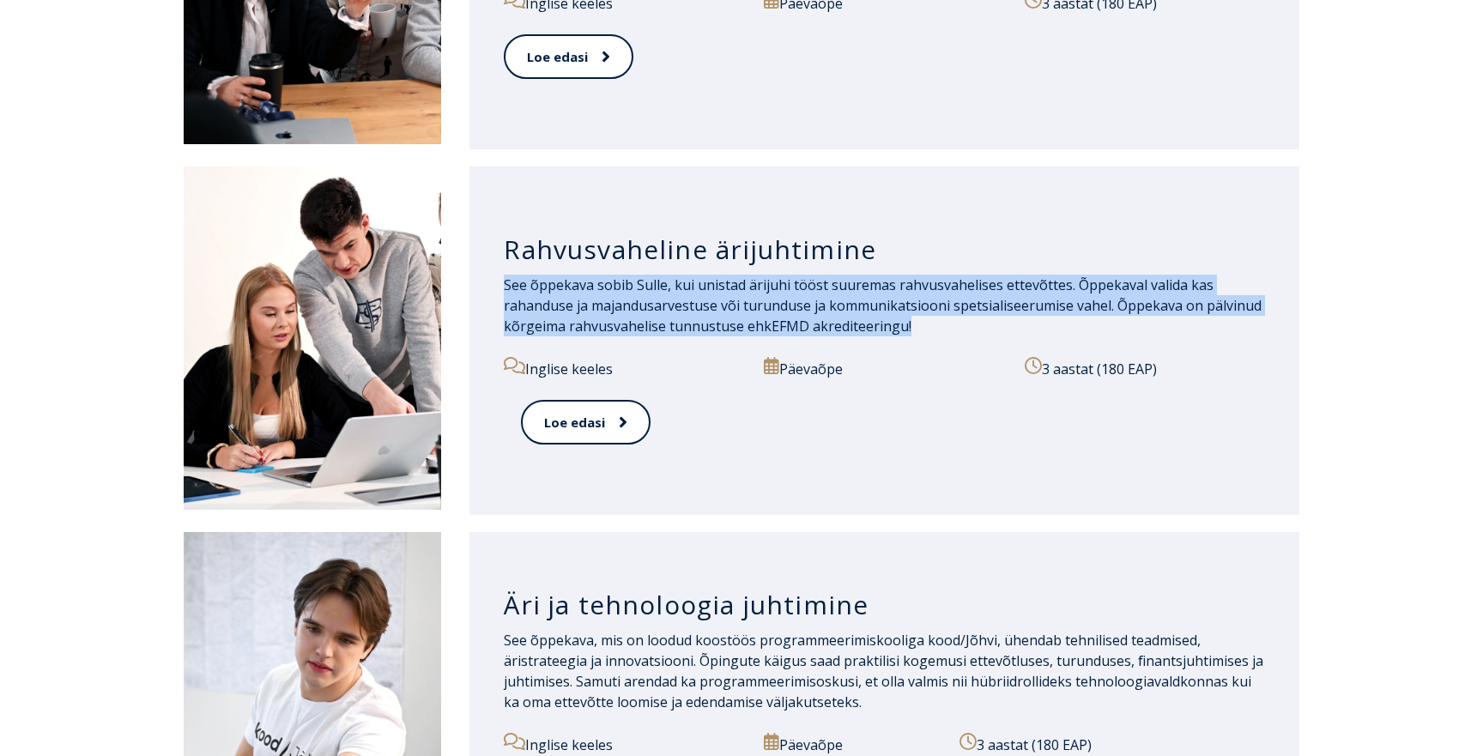
click at [789, 288] on span "See õppekava sobib Sulle, kui unistad ärijuhi tööst suuremas rahvusvahelises et…" at bounding box center [883, 306] width 758 height 60
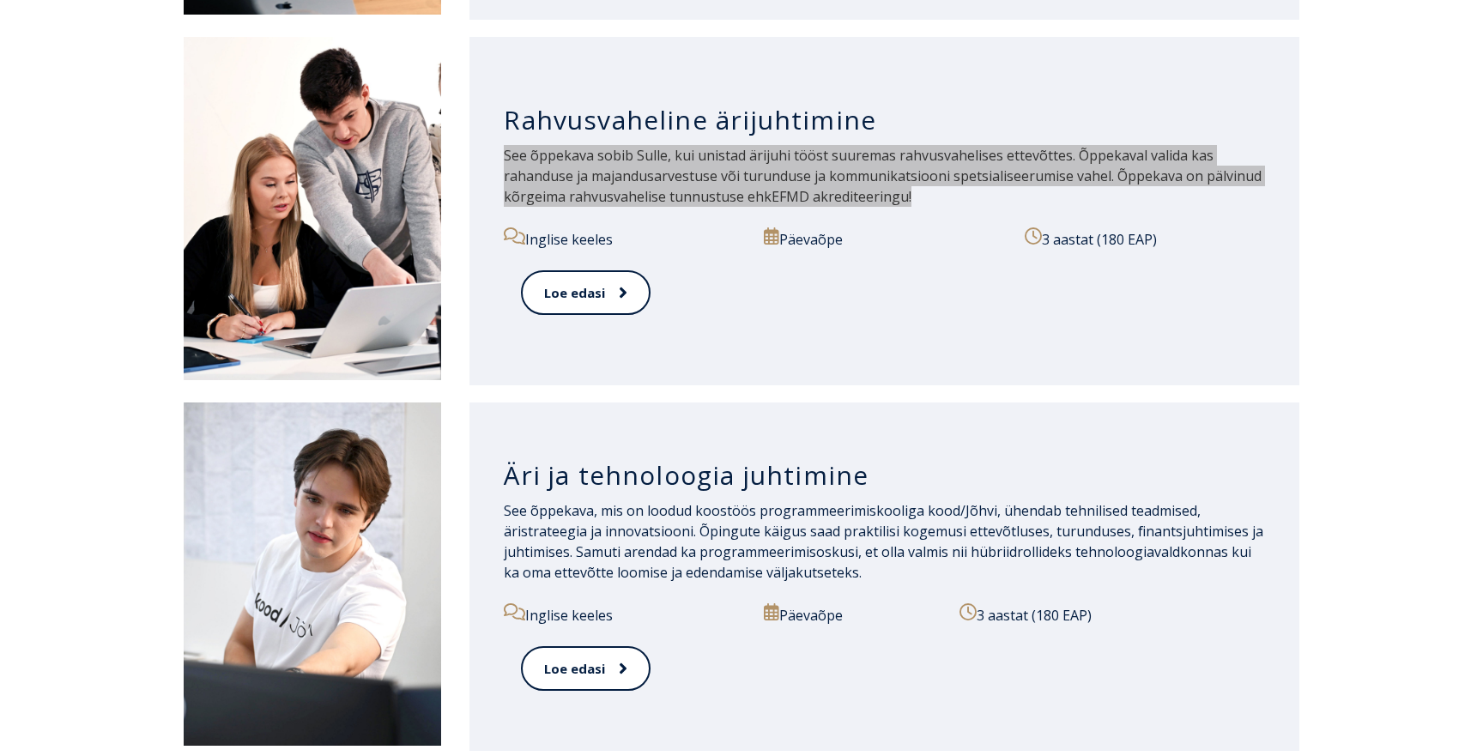
scroll to position [1662, 0]
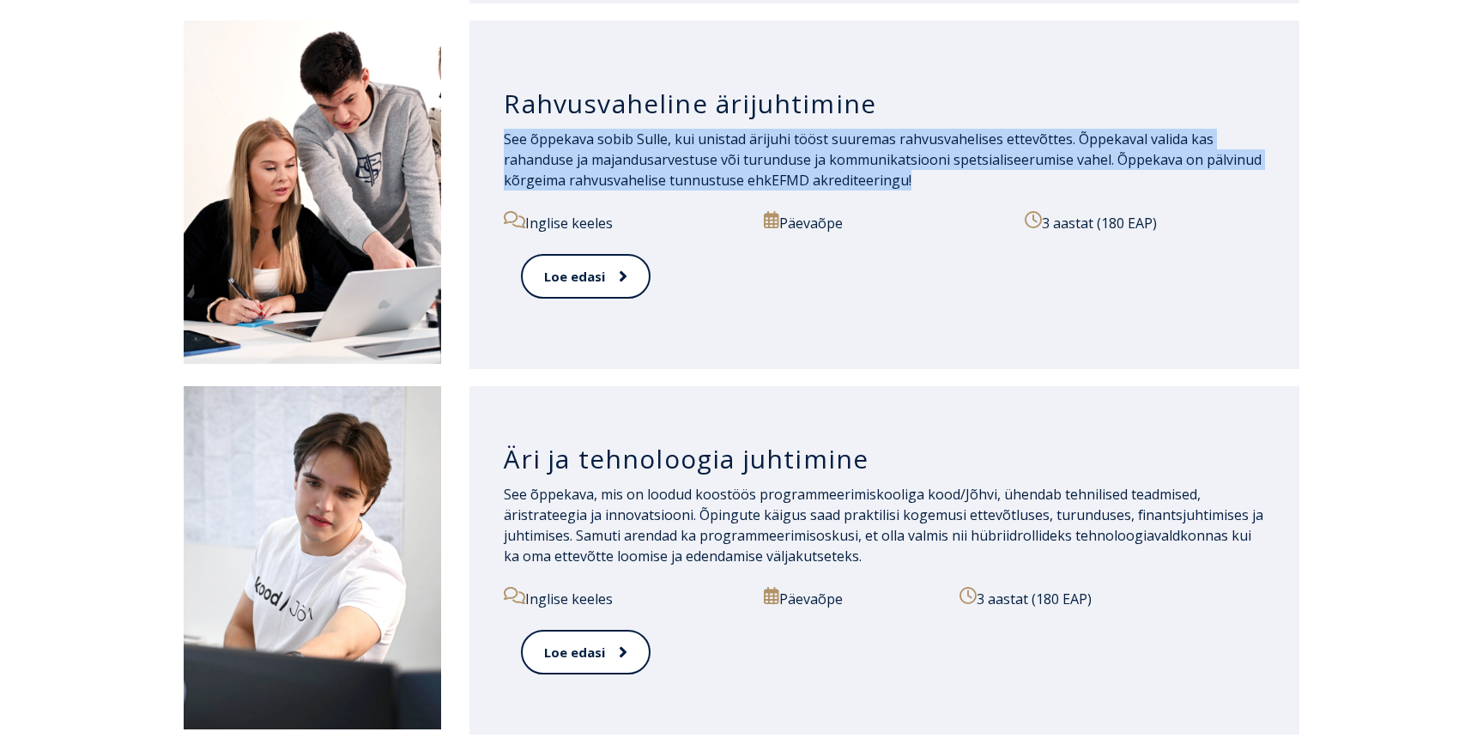
click at [676, 459] on h3 "Äri ja tehnoloogia juhtimine" at bounding box center [884, 459] width 761 height 33
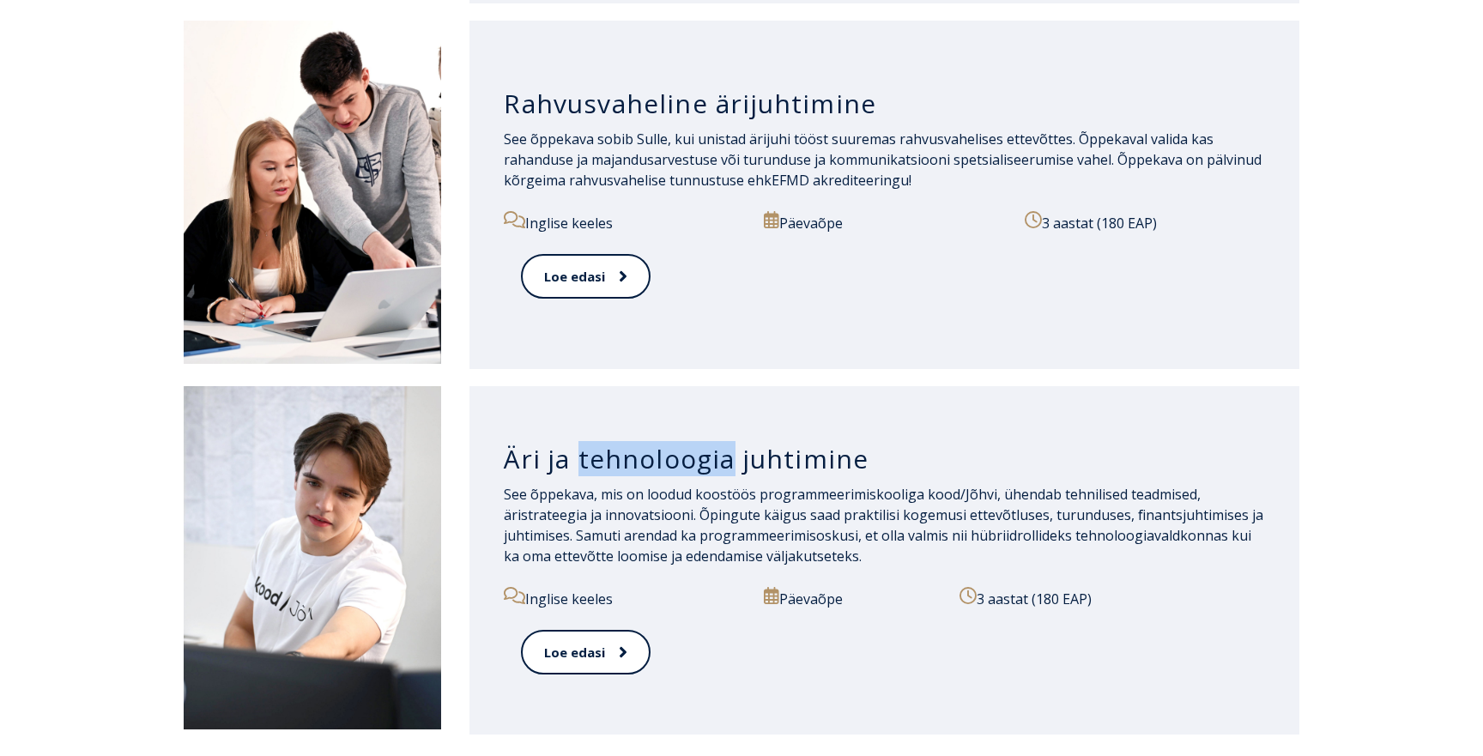
click at [676, 459] on h3 "Äri ja tehnoloogia juhtimine" at bounding box center [884, 459] width 761 height 33
click at [594, 513] on p "See õppekava, mis on loodud koostöös programmeerimiskooliga kood/Jõhvi, ühendab…" at bounding box center [884, 525] width 761 height 82
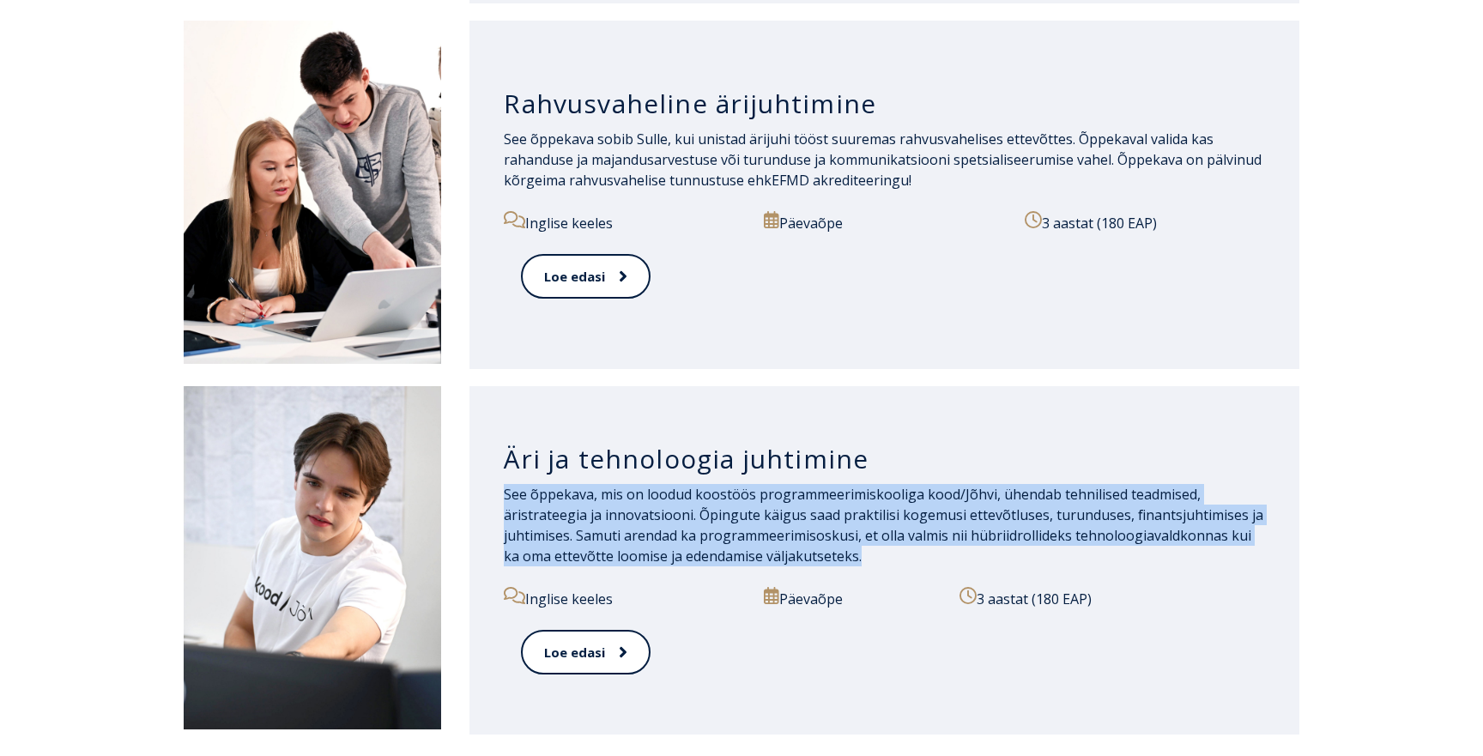
click at [594, 513] on p "See õppekava, mis on loodud koostöös programmeerimiskooliga kood/Jõhvi, ühendab…" at bounding box center [884, 525] width 761 height 82
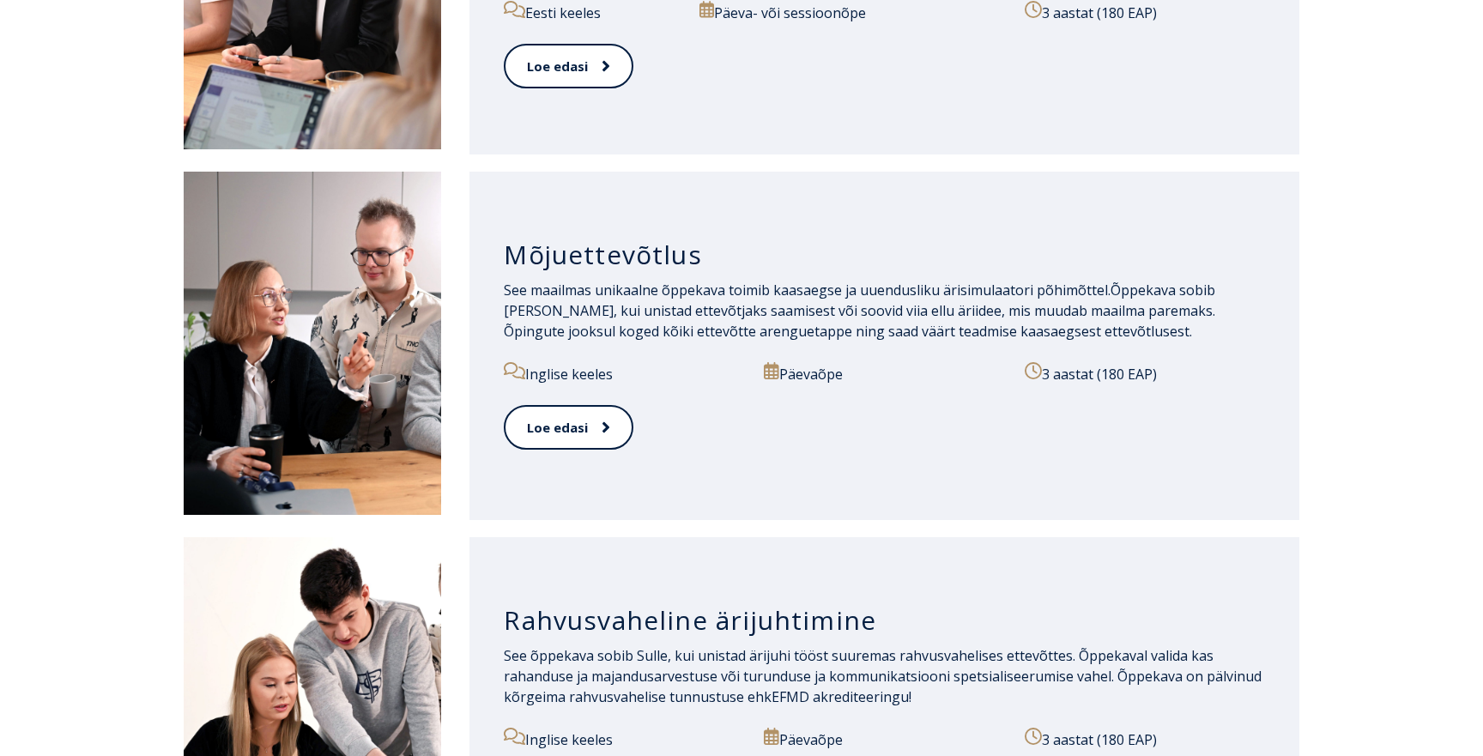
scroll to position [1131, 0]
